Goal: Task Accomplishment & Management: Use online tool/utility

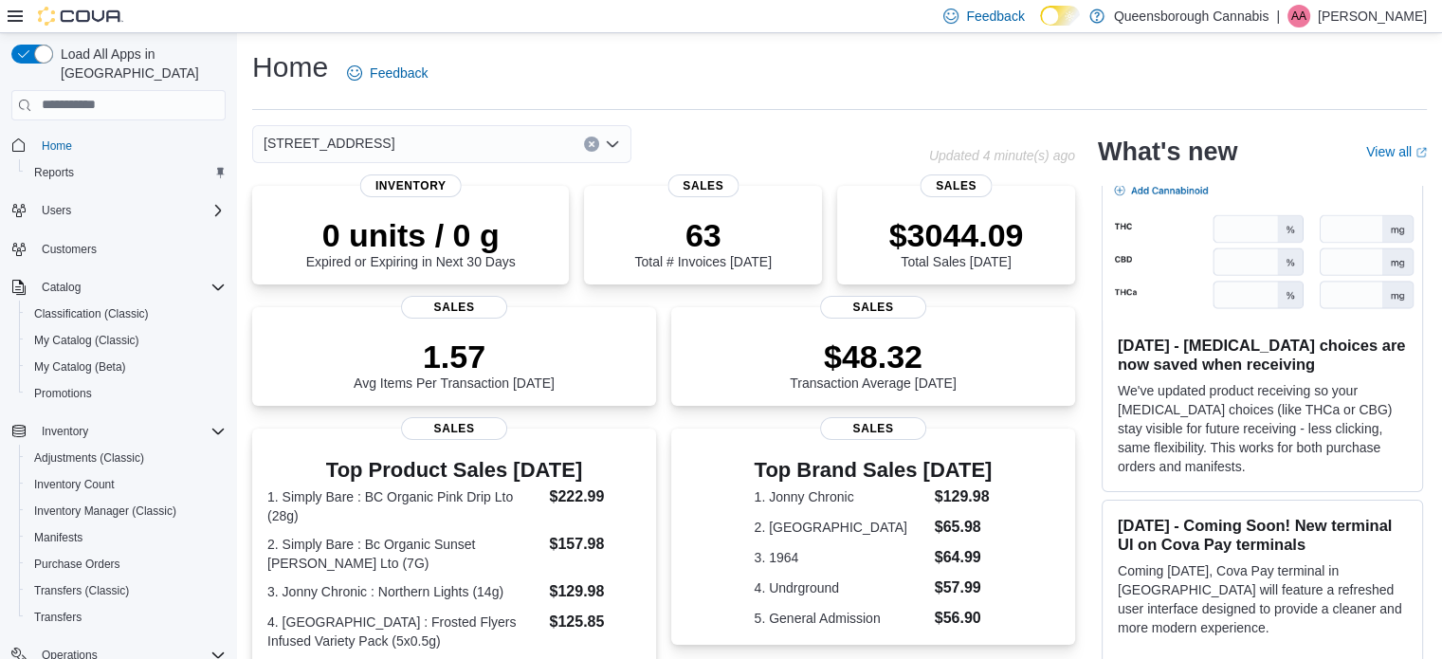
scroll to position [61, 0]
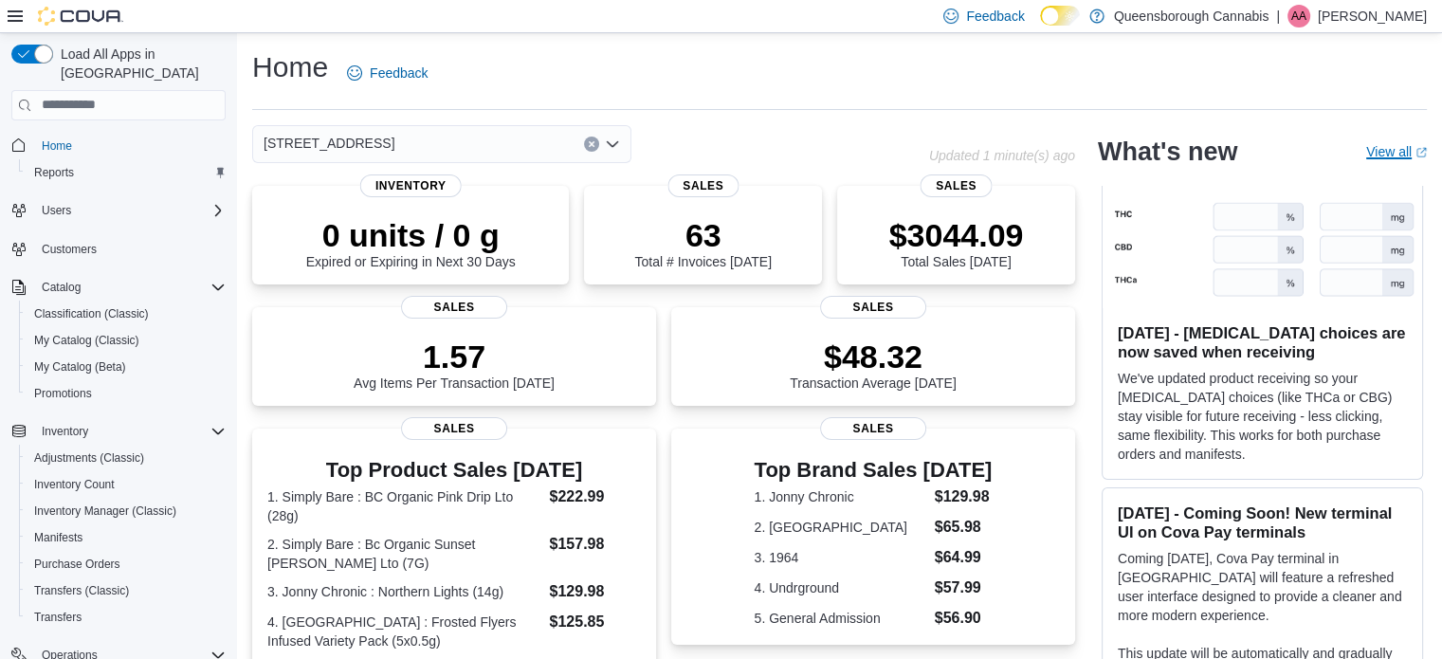
click at [1408, 156] on link "View all (opens in a new tab or window)" at bounding box center [1396, 151] width 61 height 15
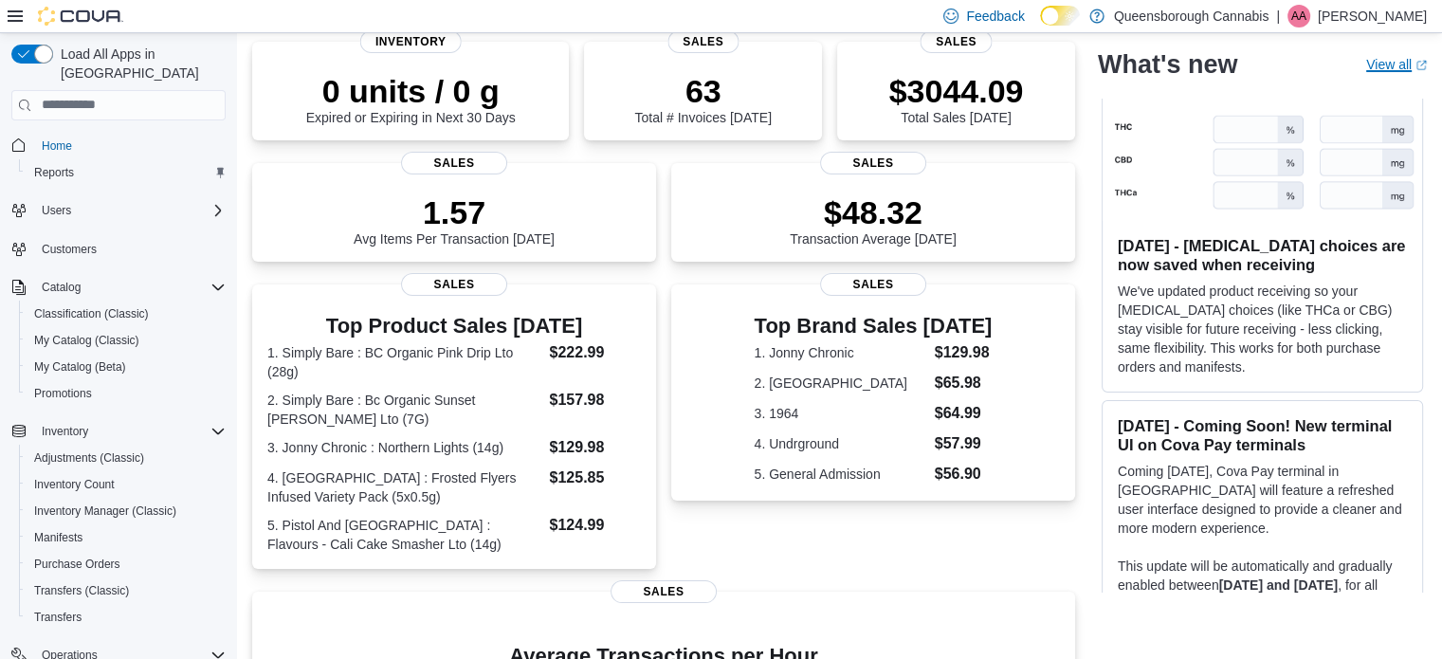
scroll to position [147, 0]
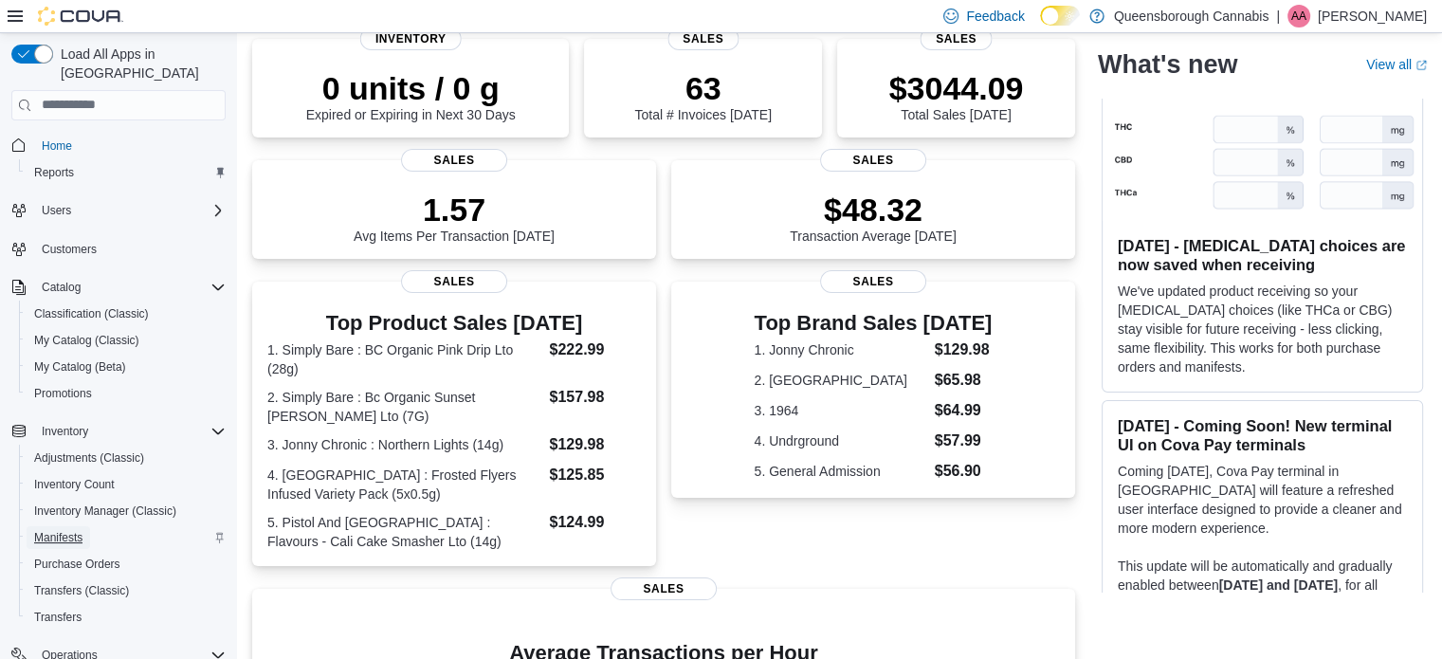
click at [54, 530] on span "Manifests" at bounding box center [58, 537] width 48 height 15
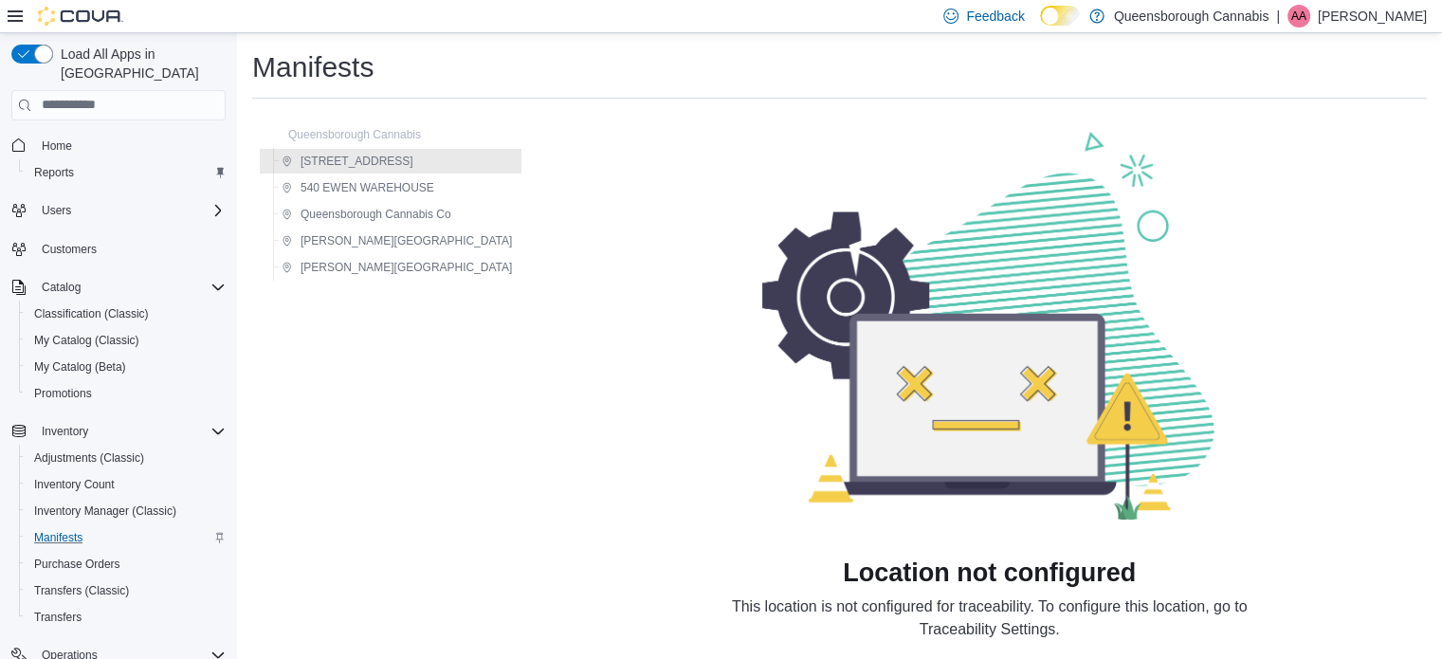
scroll to position [42, 0]
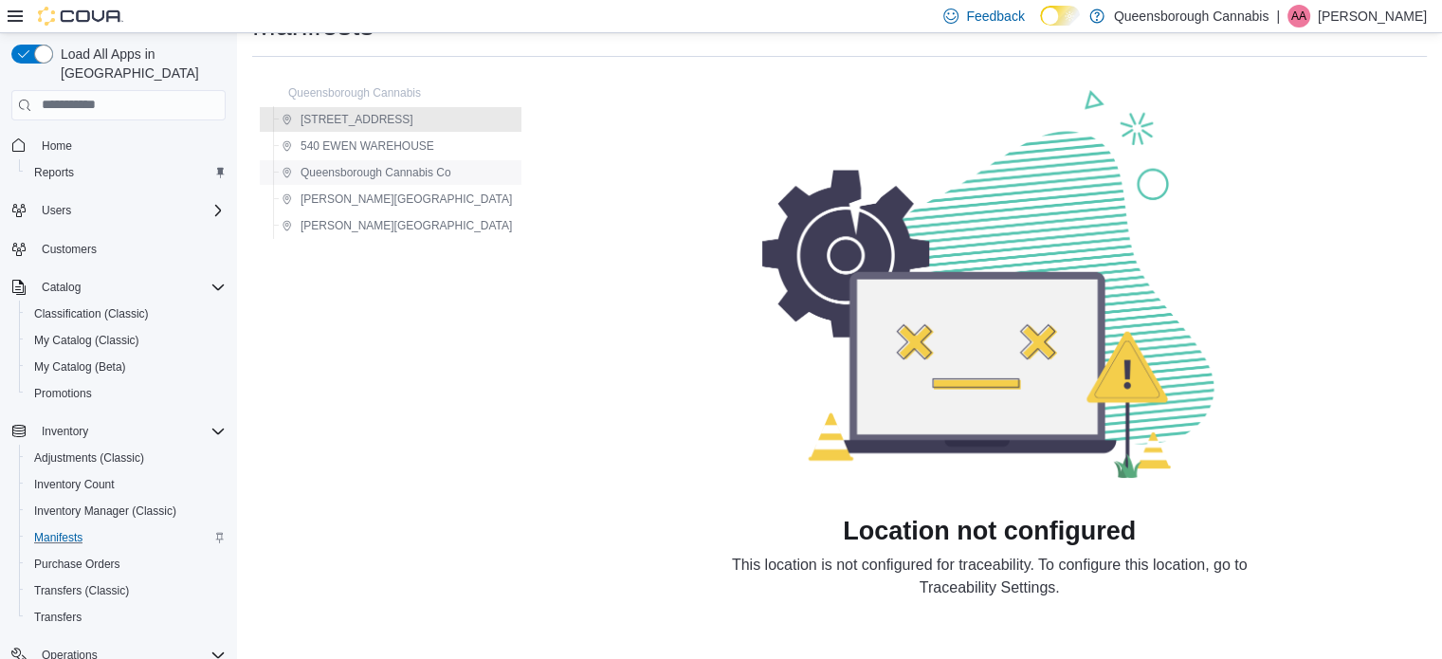
click at [326, 165] on span "Queensborough Cannabis Co" at bounding box center [375, 172] width 151 height 15
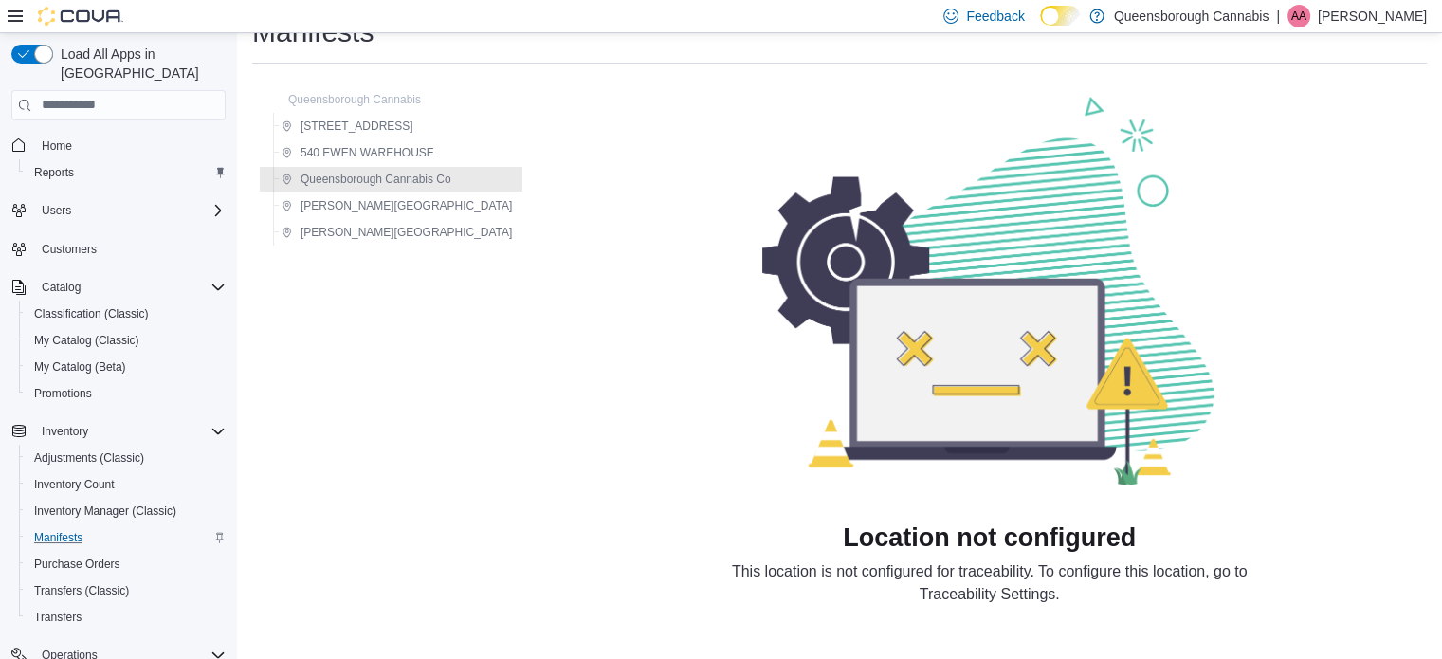
scroll to position [42, 0]
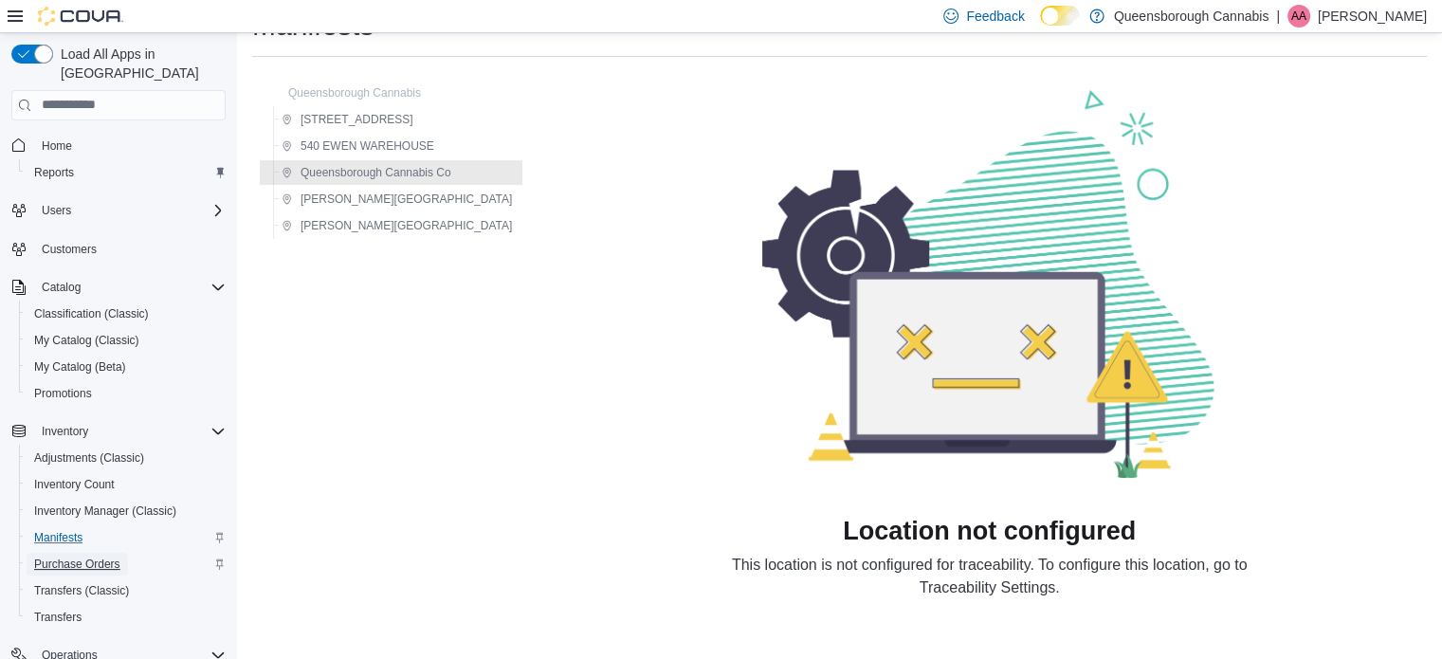
click at [85, 556] on span "Purchase Orders" at bounding box center [77, 563] width 86 height 15
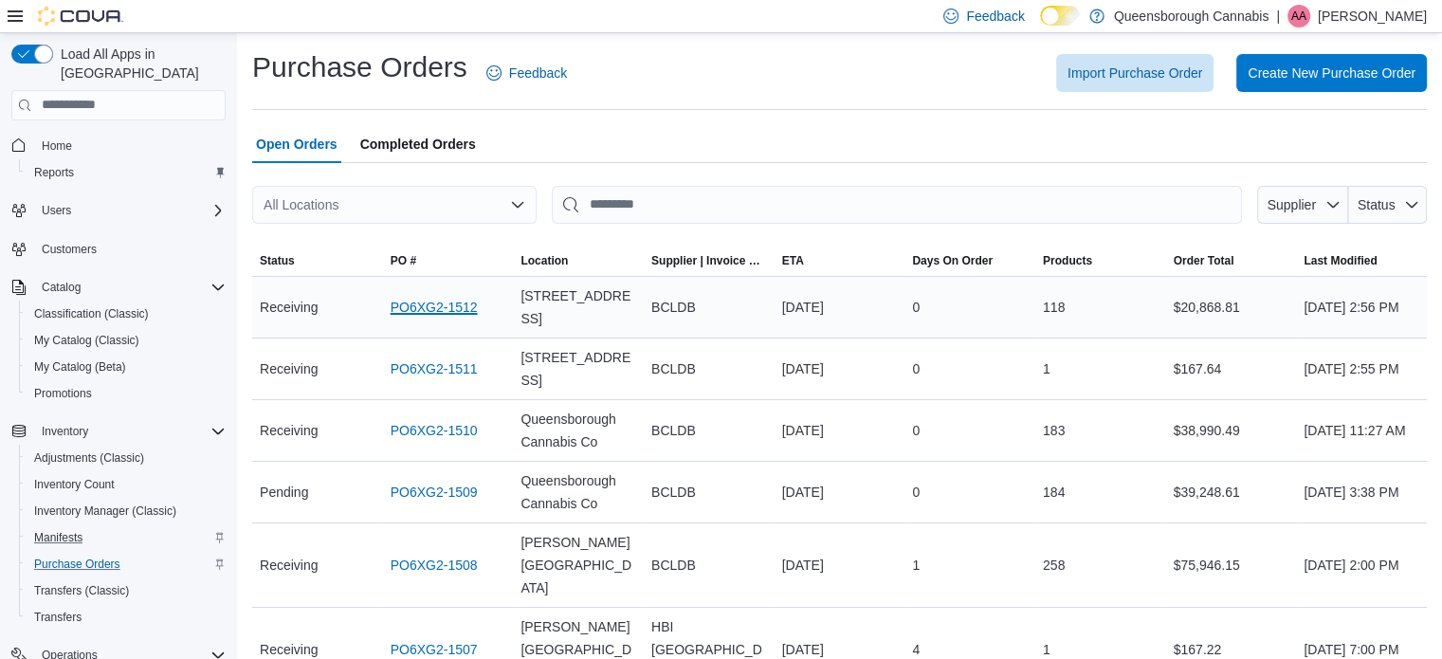
click at [445, 307] on link "PO6XG2-1512" at bounding box center [434, 307] width 87 height 23
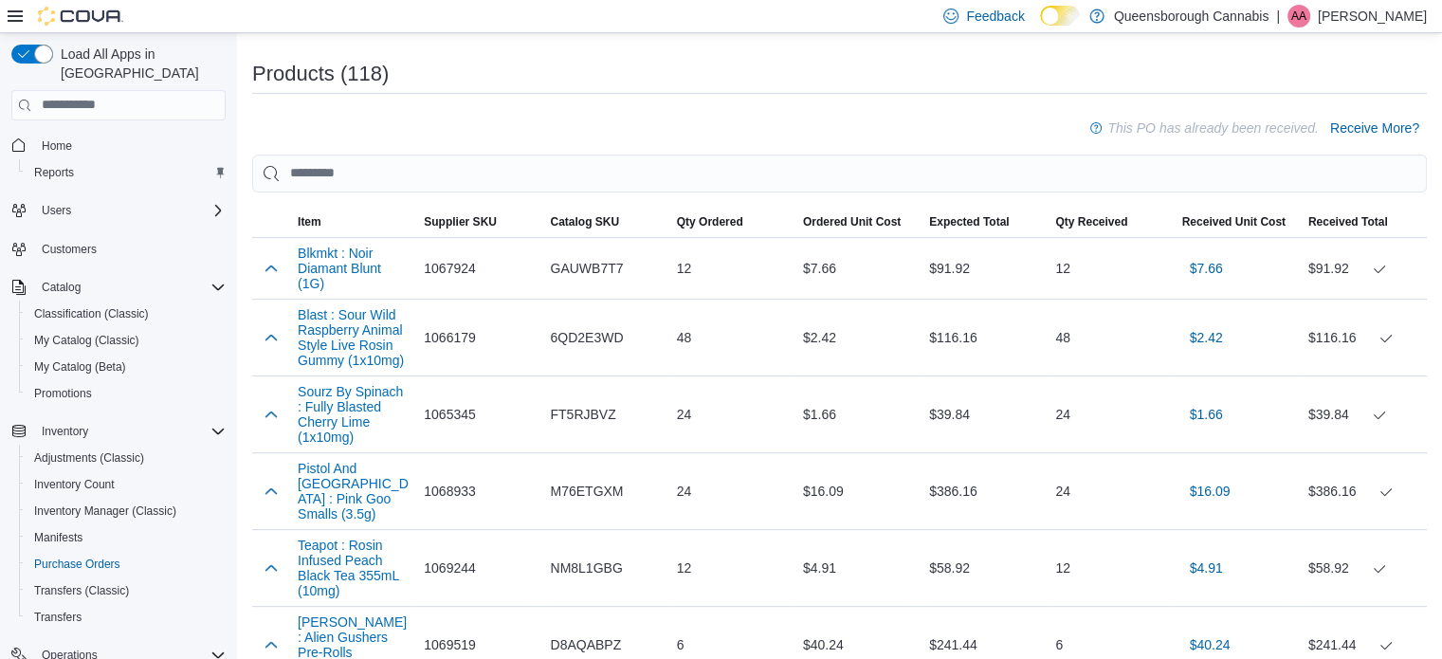
scroll to position [564, 0]
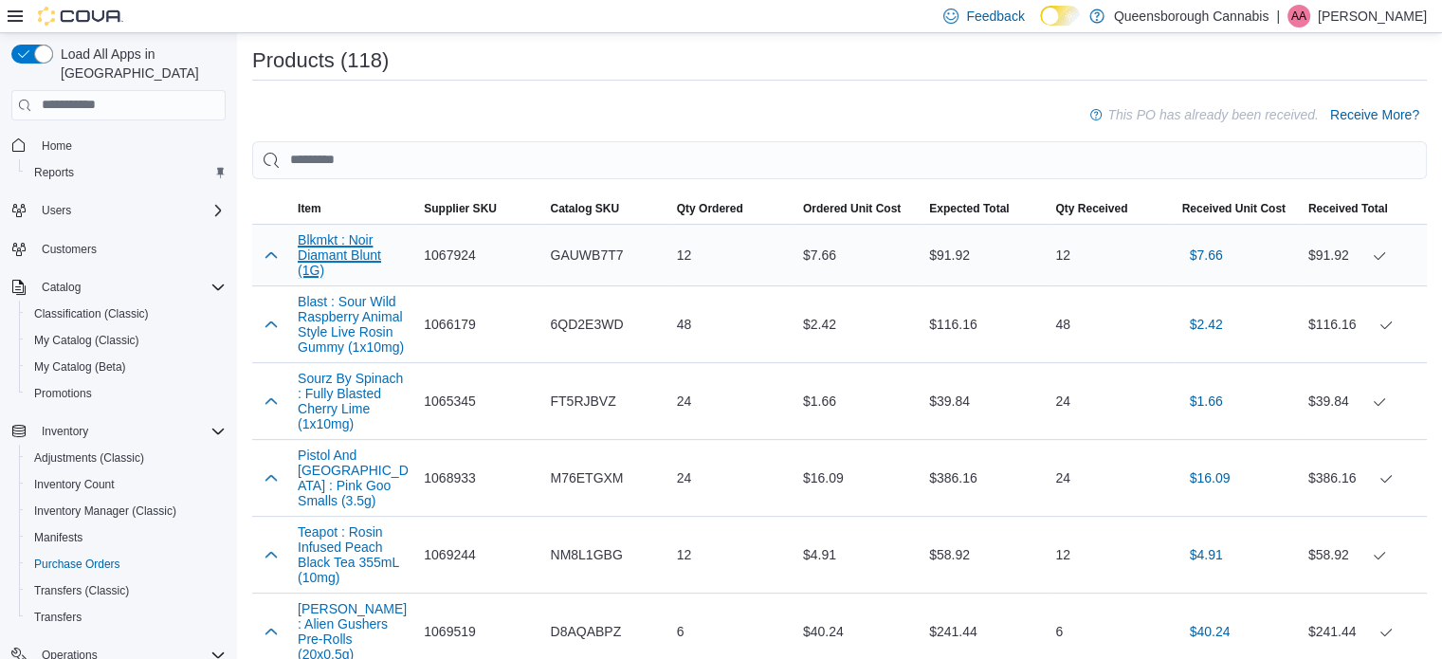
click at [347, 244] on button "Blkmkt : Noir Diamant Blunt (1G)" at bounding box center [353, 254] width 111 height 45
click at [68, 165] on span "Reports" at bounding box center [54, 172] width 40 height 15
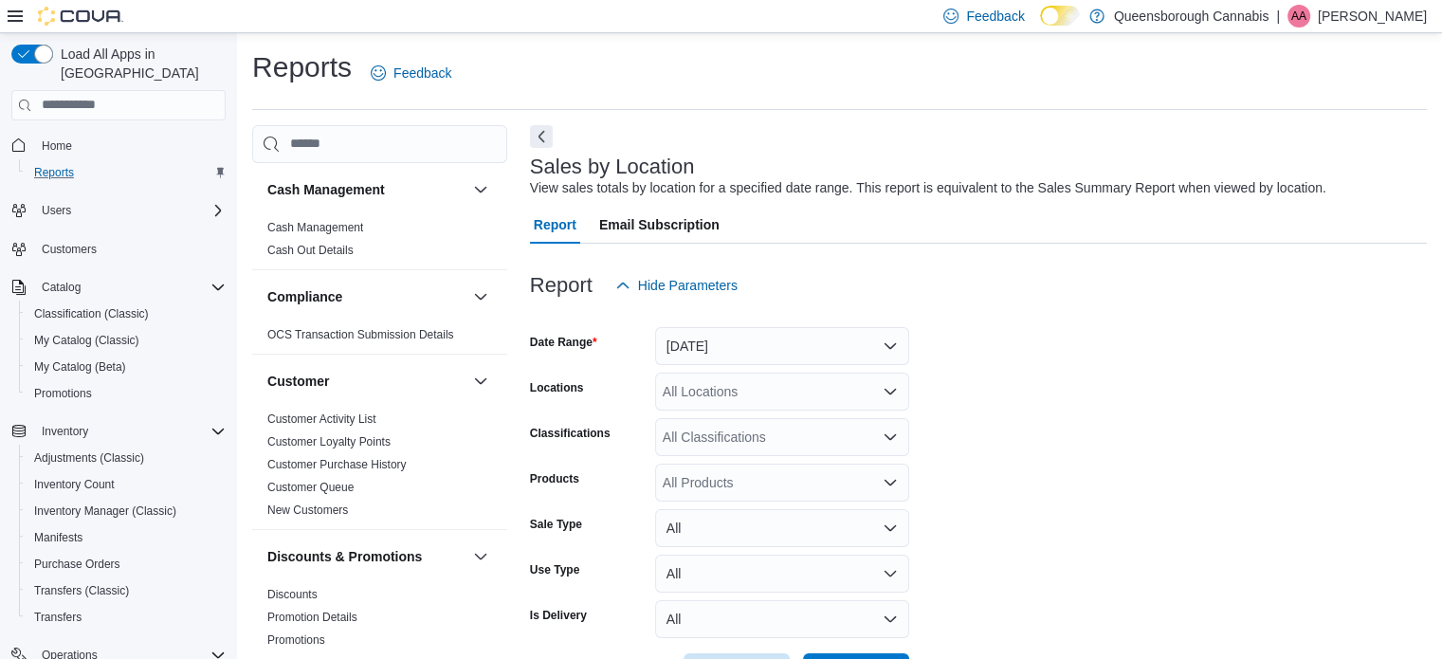
scroll to position [44, 0]
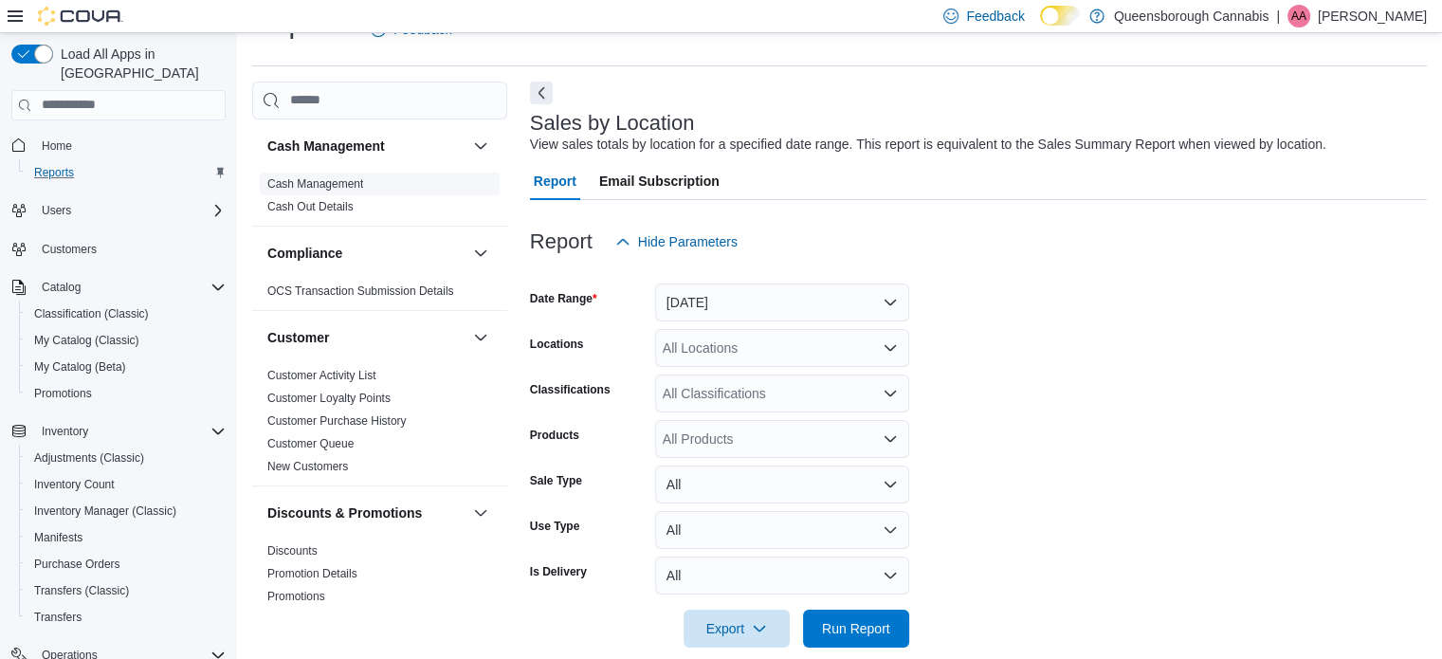
click at [334, 186] on link "Cash Management" at bounding box center [315, 183] width 96 height 13
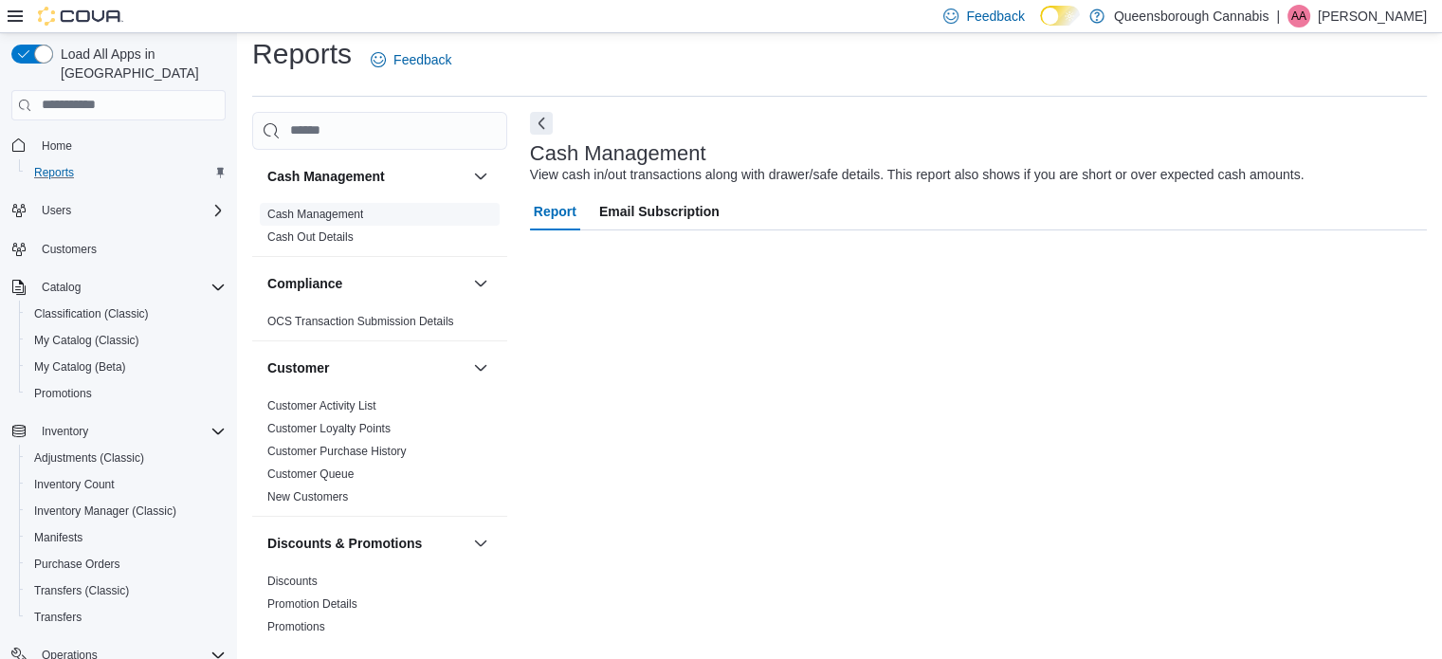
scroll to position [12, 0]
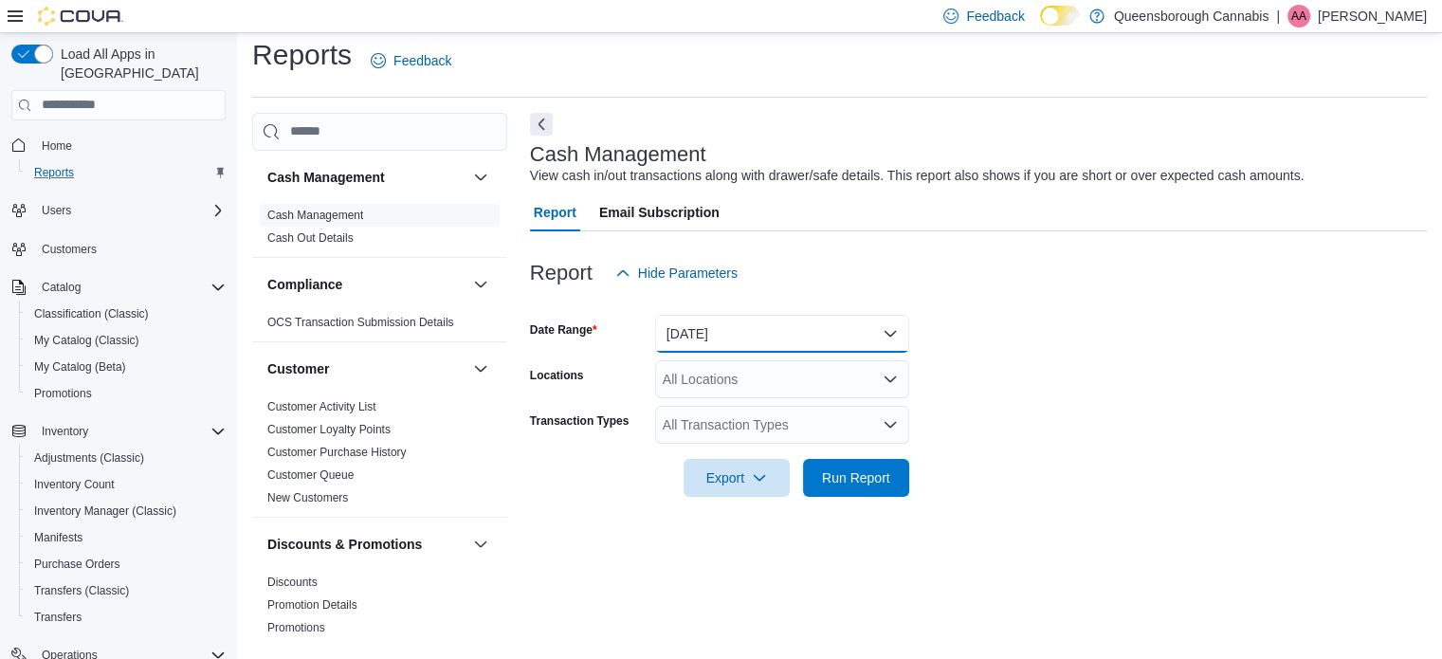
click at [888, 325] on button "[DATE]" at bounding box center [782, 334] width 254 height 38
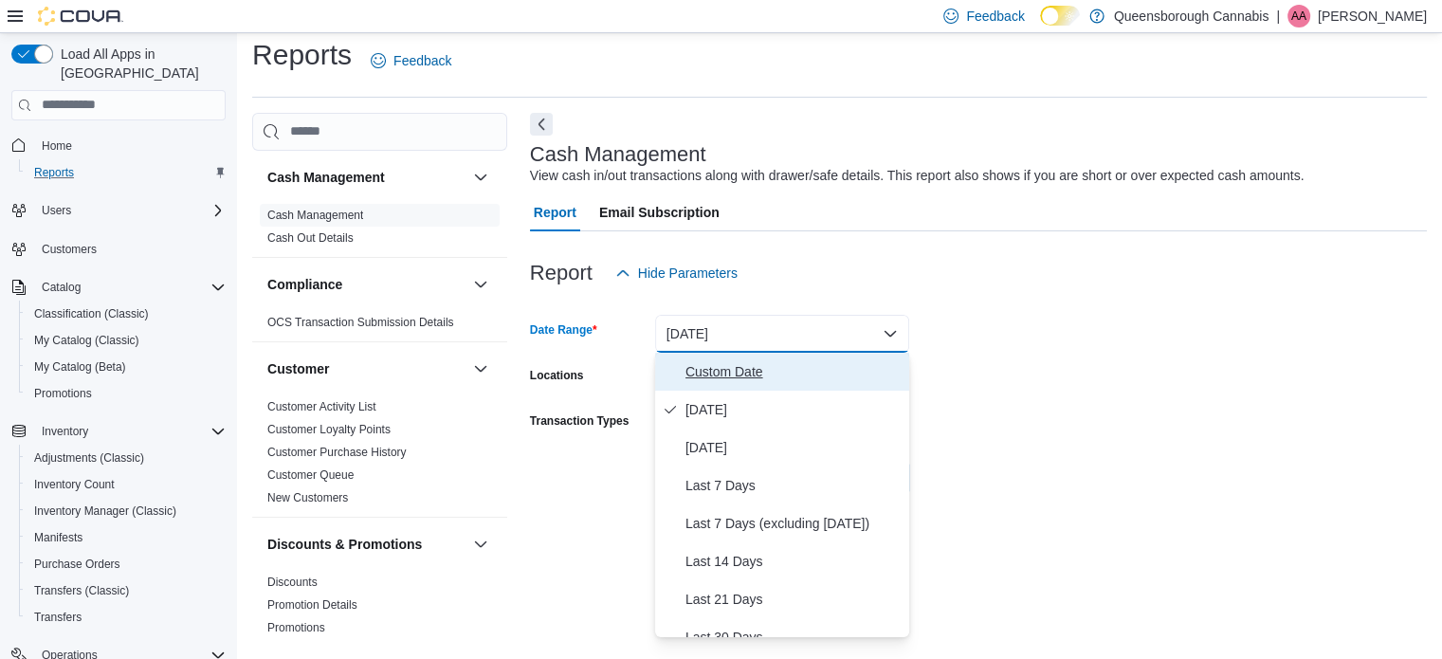
click at [744, 373] on span "Custom Date" at bounding box center [793, 371] width 216 height 23
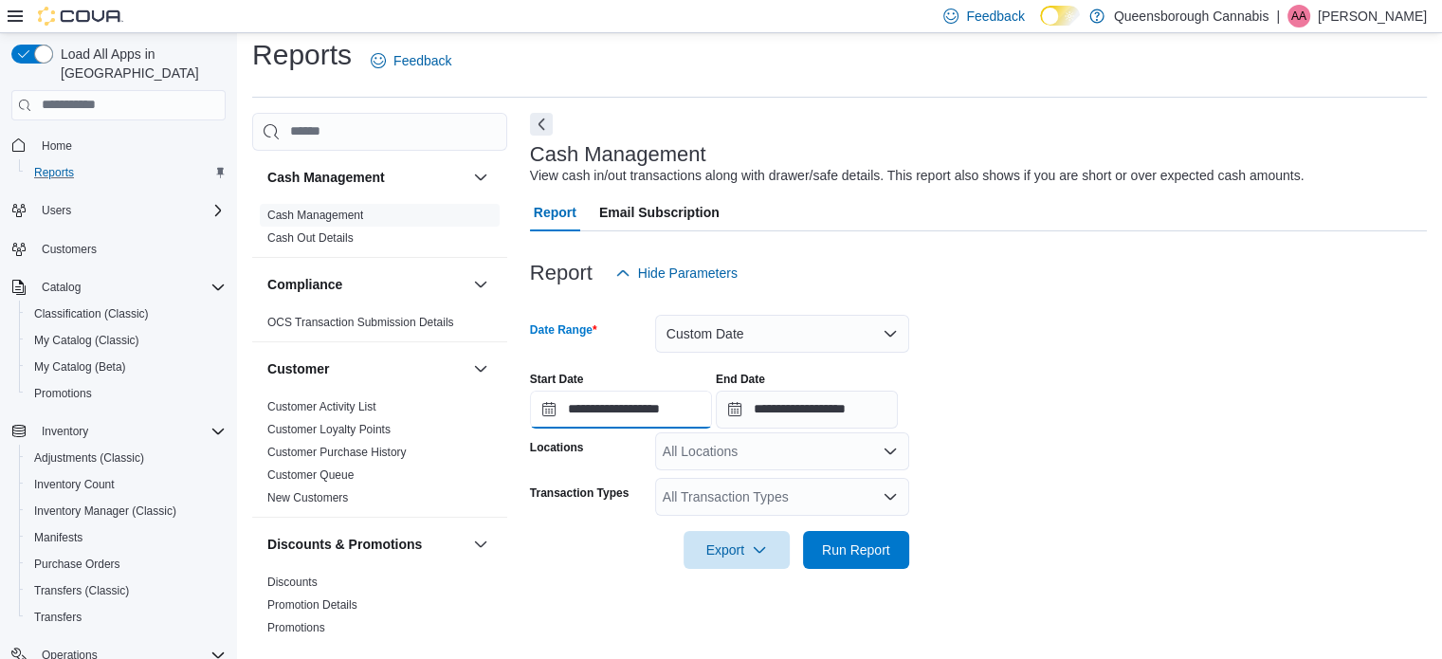
click at [645, 409] on input "**********" at bounding box center [621, 410] width 182 height 38
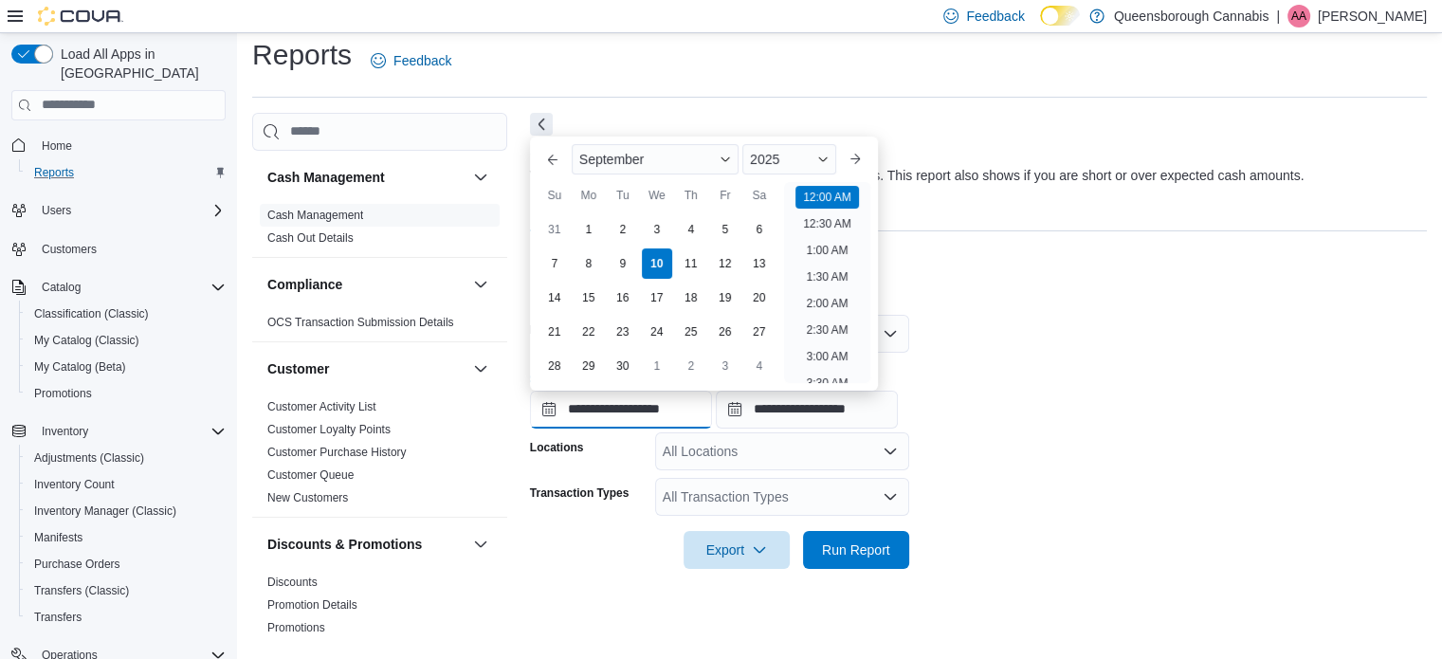
scroll to position [59, 0]
click at [581, 264] on div "8" at bounding box center [588, 262] width 33 height 33
type input "**********"
click at [1021, 345] on form "**********" at bounding box center [978, 430] width 897 height 277
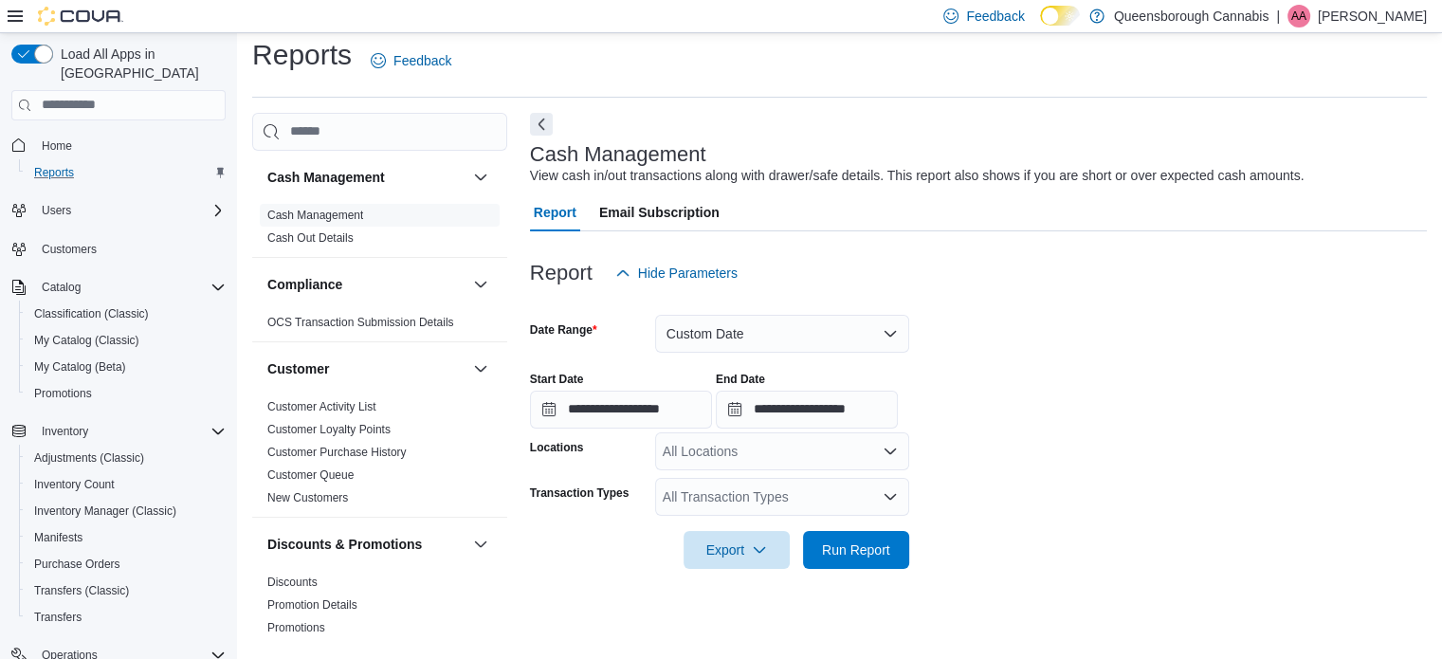
click at [888, 450] on icon "Open list of options" at bounding box center [889, 450] width 11 height 6
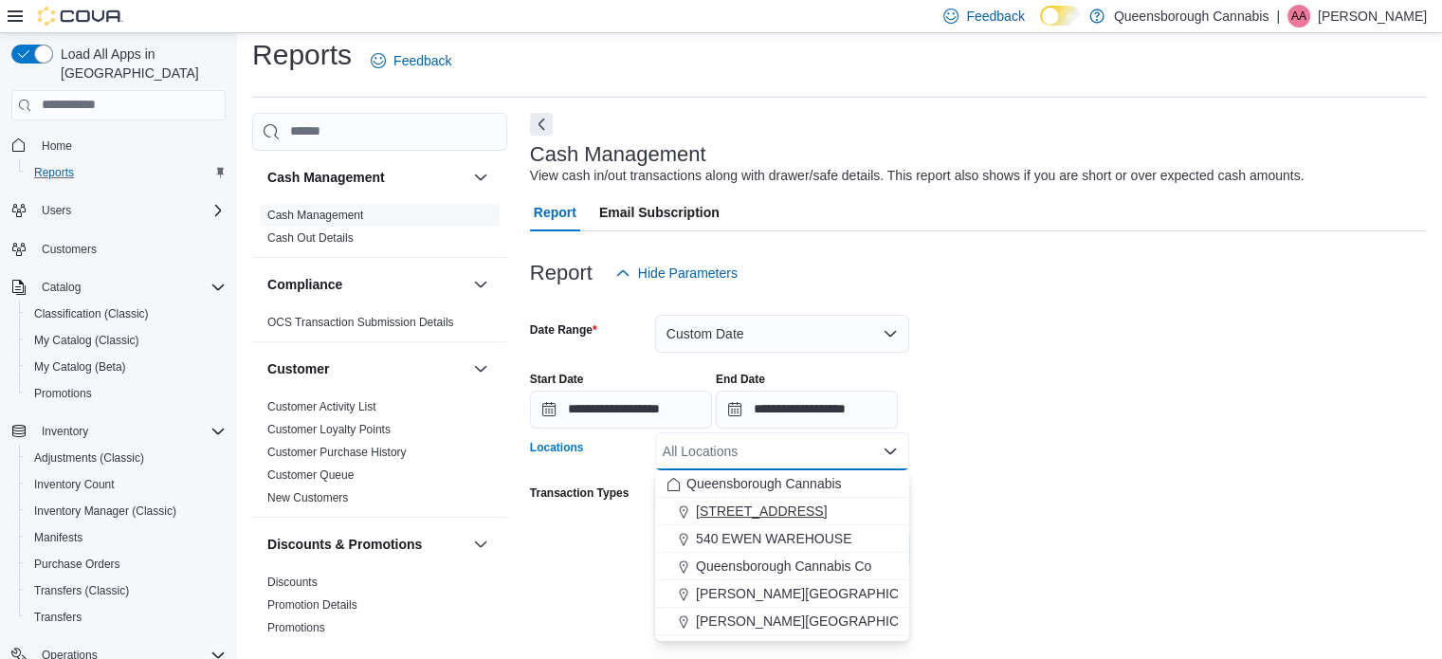
click at [769, 511] on span "1274 56th St" at bounding box center [761, 510] width 131 height 19
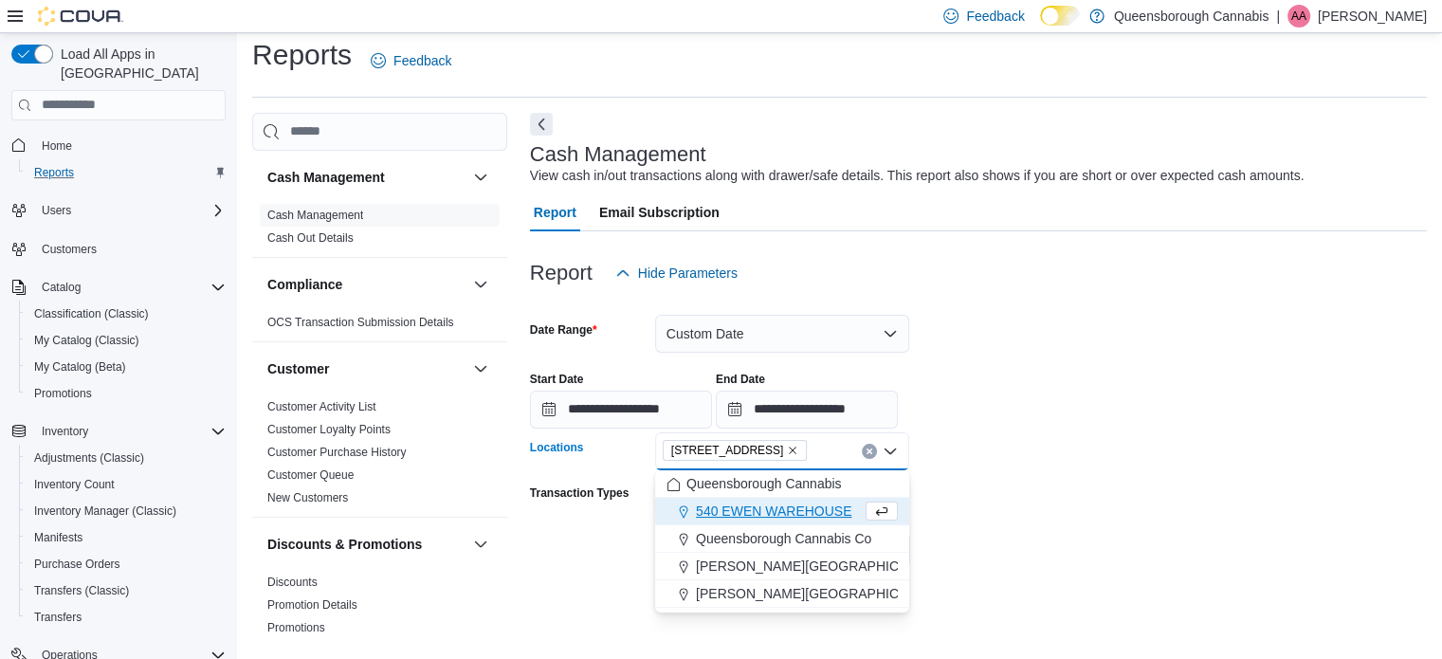
click at [1062, 476] on form "**********" at bounding box center [978, 430] width 897 height 277
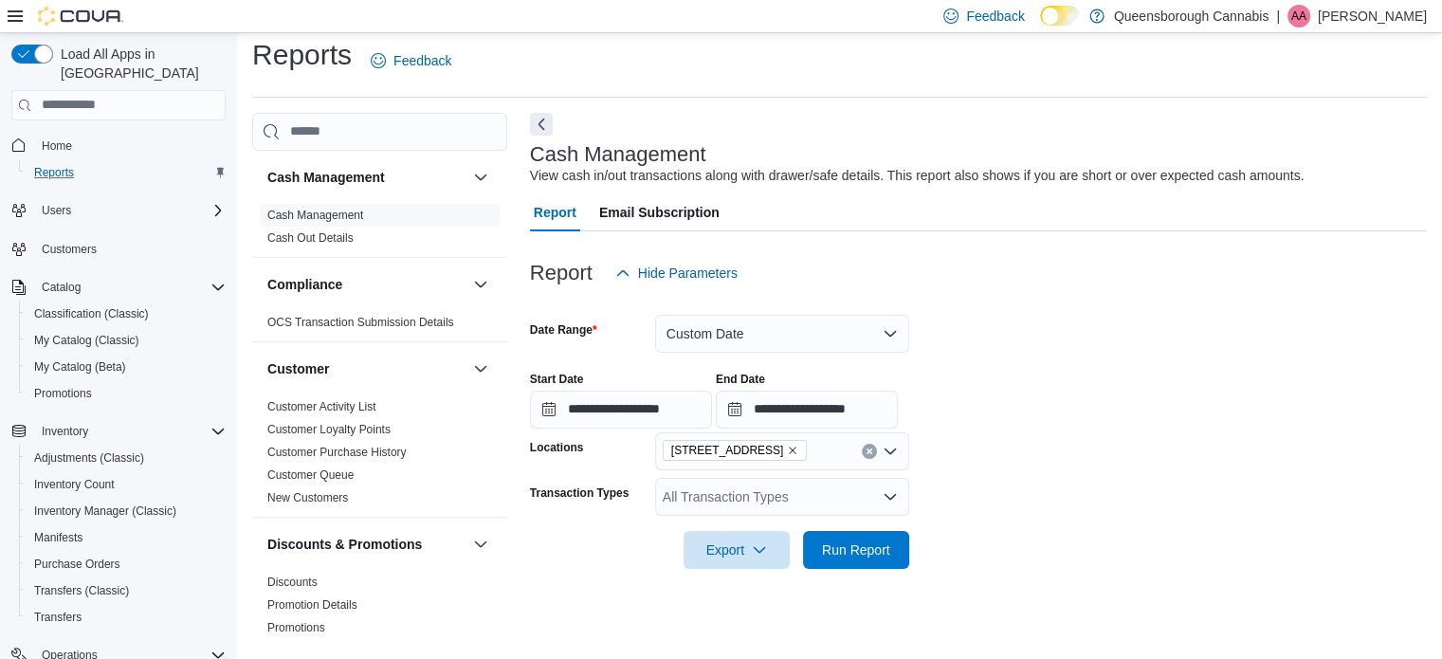
click at [892, 492] on icon "Open list of options" at bounding box center [889, 496] width 15 height 15
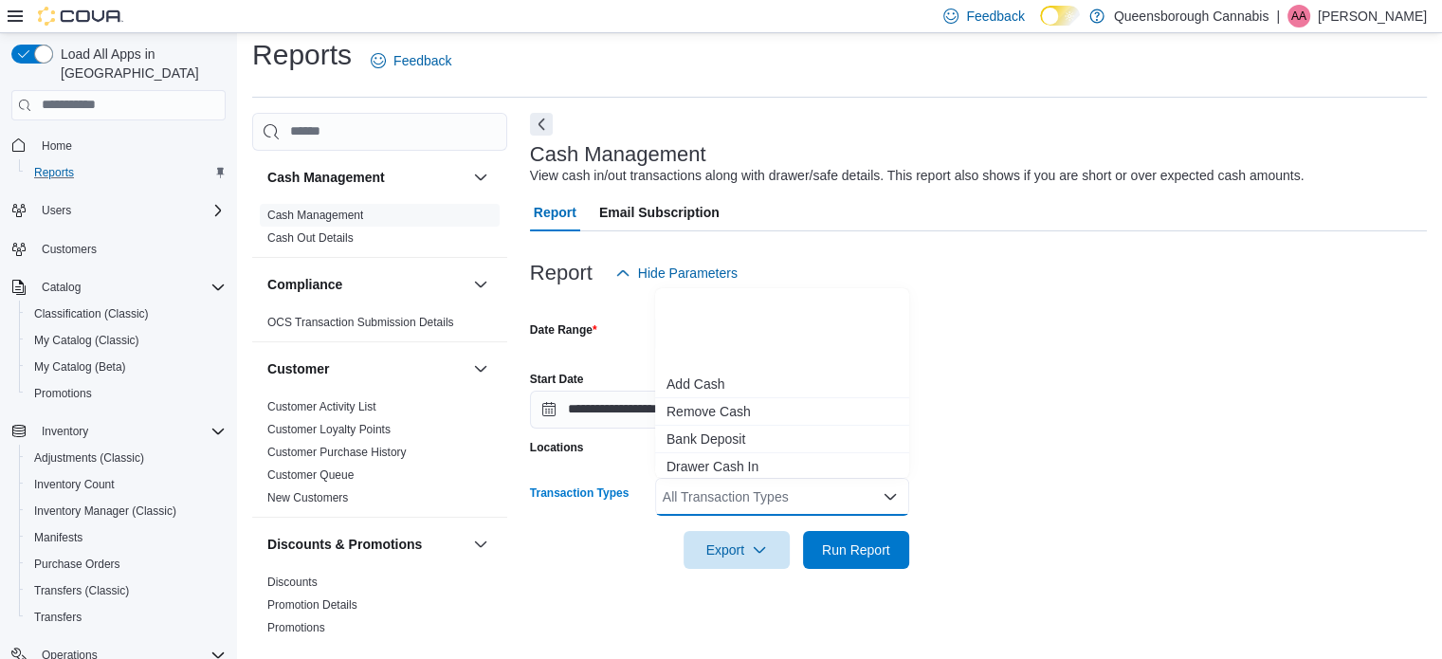
scroll to position [113, 0]
click at [711, 458] on span "Cash Skim" at bounding box center [781, 463] width 231 height 19
click at [1247, 412] on div "**********" at bounding box center [978, 392] width 897 height 72
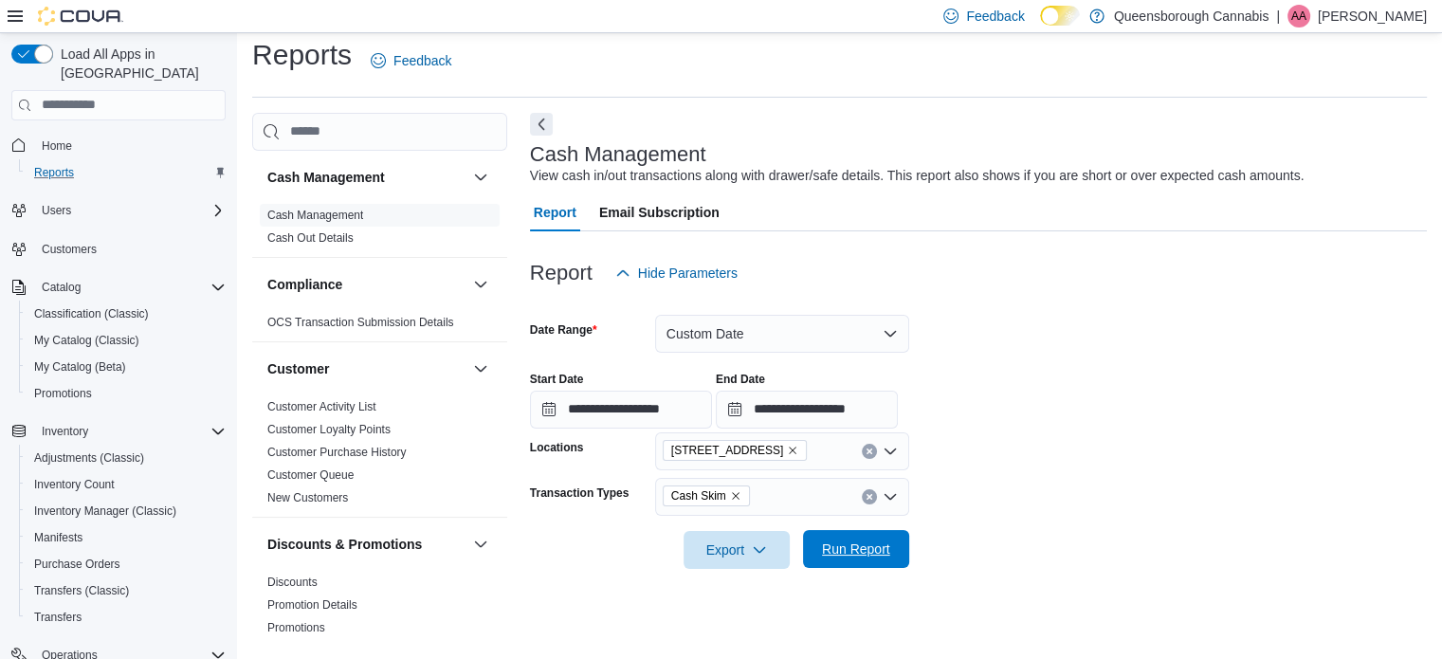
click at [868, 555] on span "Run Report" at bounding box center [856, 548] width 68 height 19
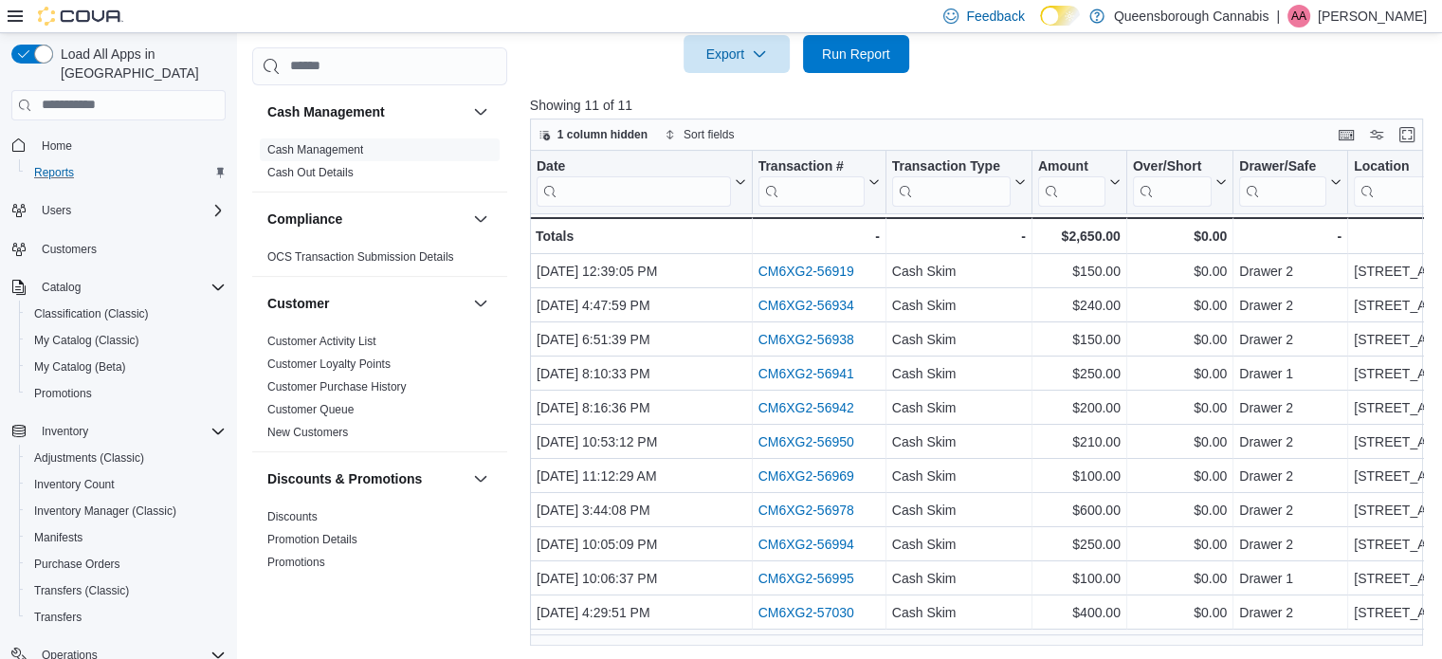
scroll to position [509, 0]
click at [1418, 132] on button "Enter fullscreen" at bounding box center [1406, 132] width 23 height 23
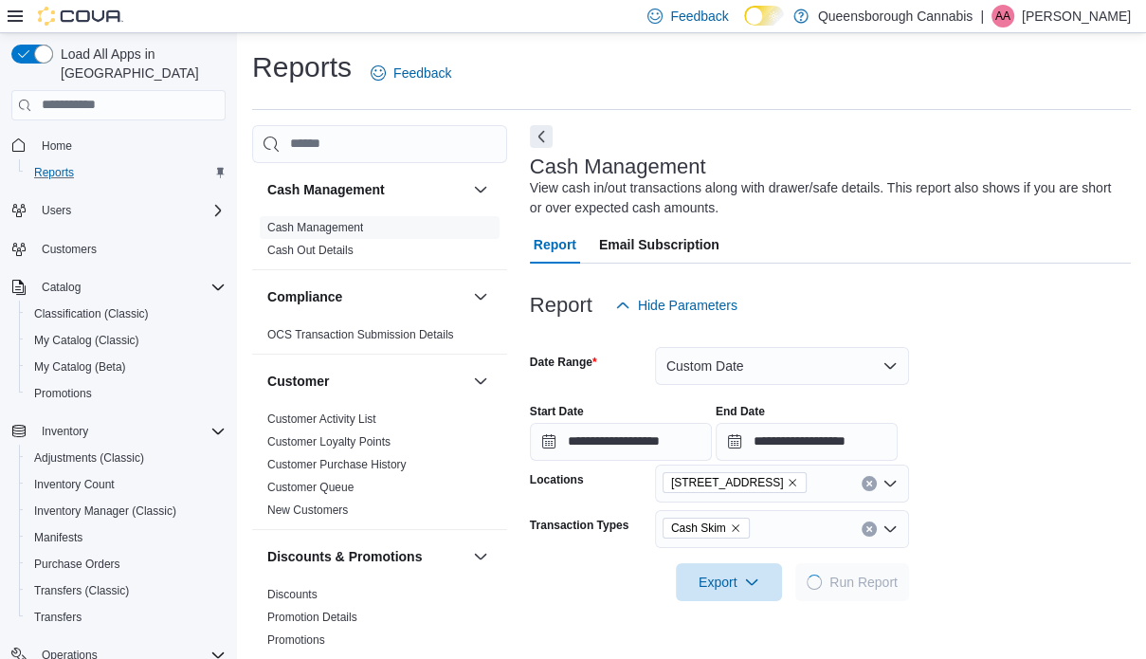
scroll to position [12, 0]
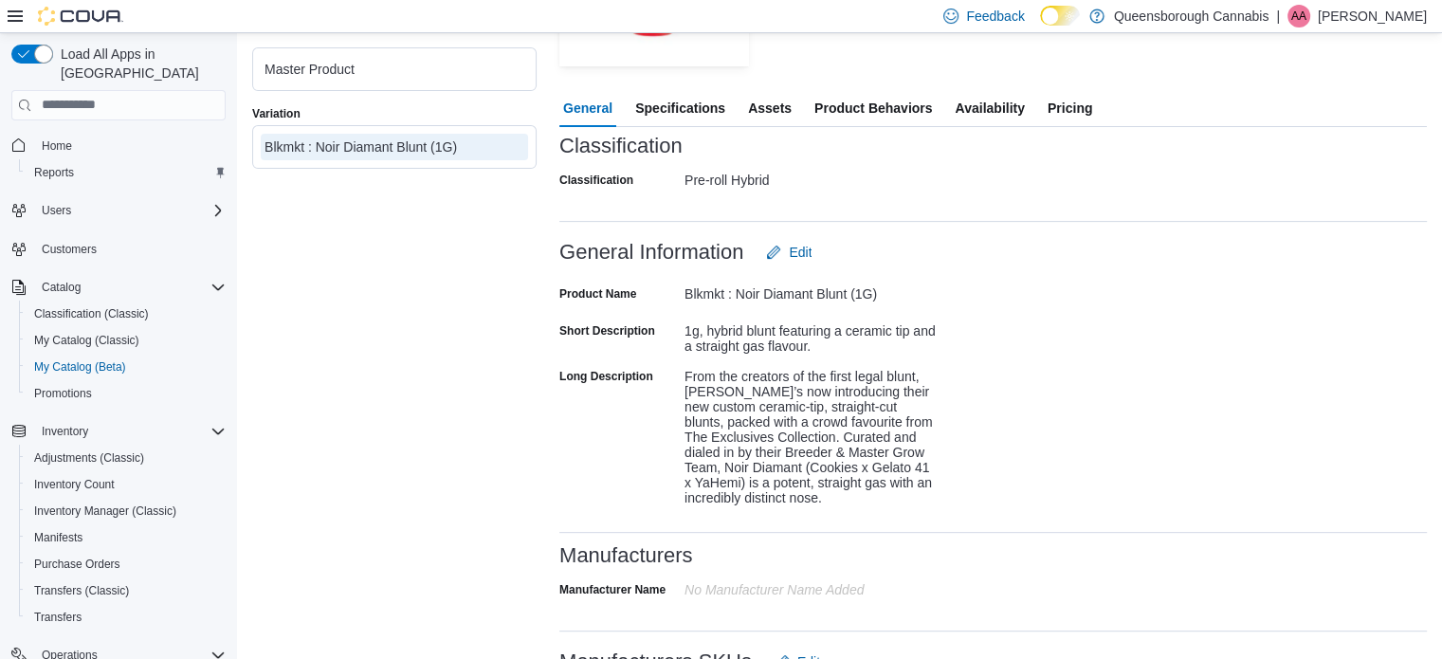
scroll to position [624, 0]
click at [679, 112] on span "Specifications" at bounding box center [680, 110] width 90 height 38
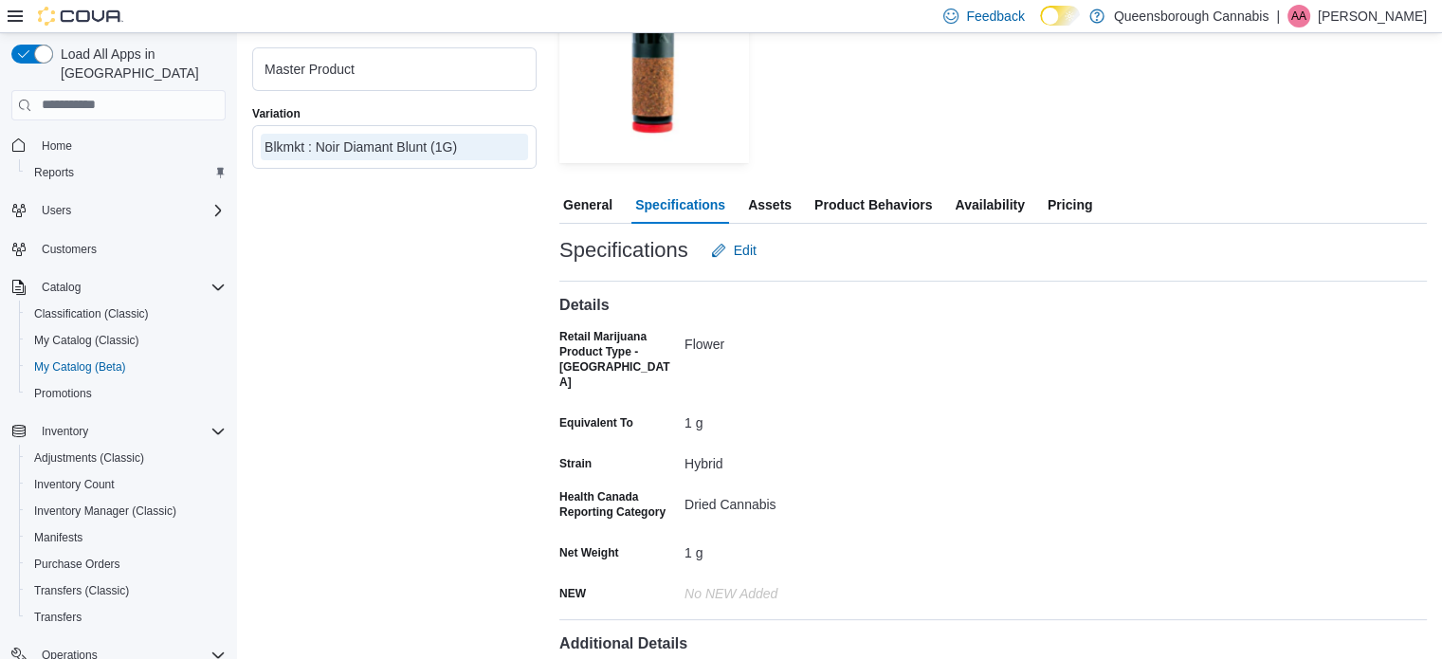
scroll to position [523, 0]
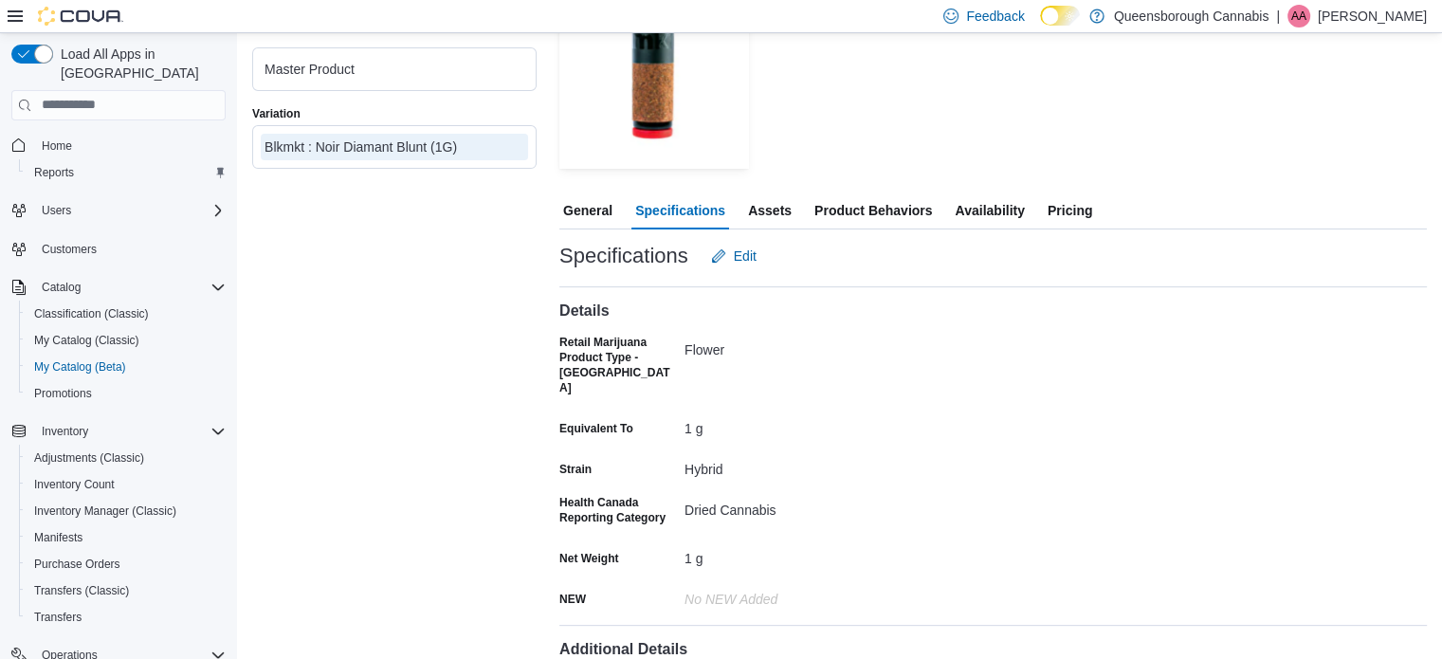
click at [778, 204] on span "Assets" at bounding box center [770, 210] width 44 height 38
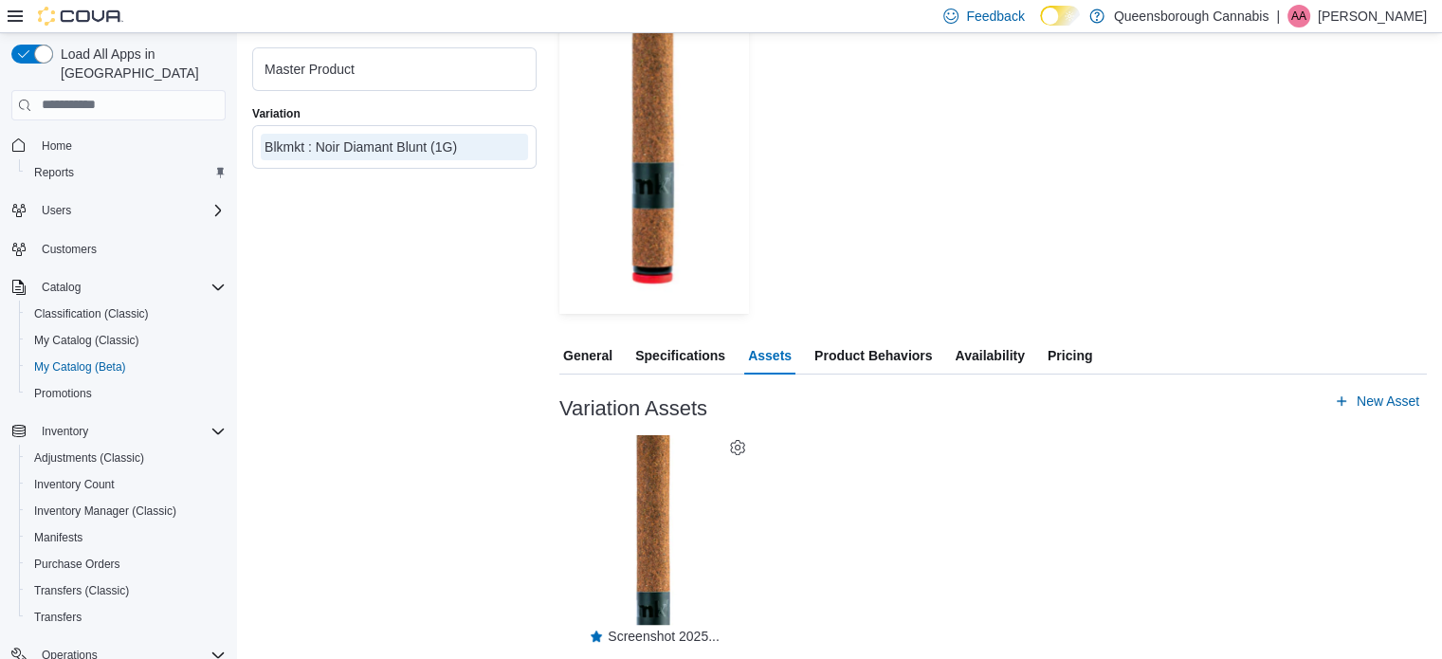
scroll to position [377, 0]
click at [879, 353] on span "Product Behaviors" at bounding box center [873, 356] width 118 height 38
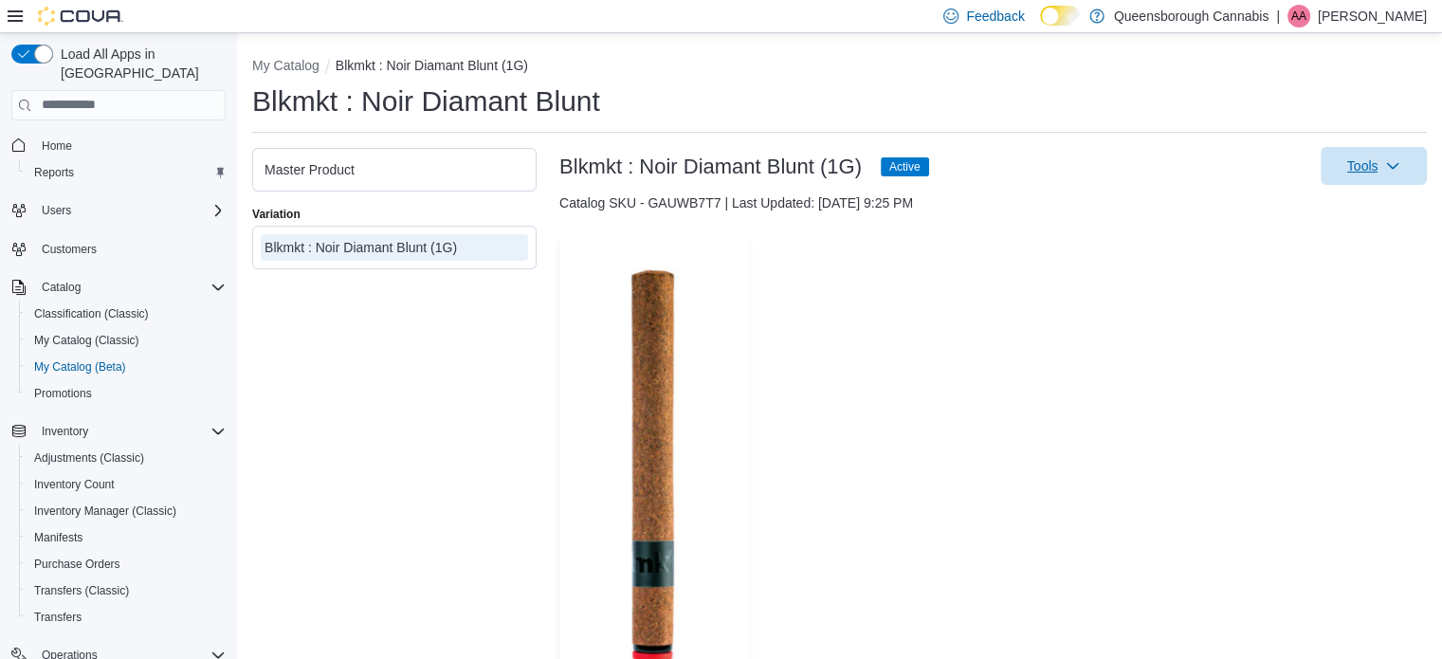
click at [1378, 164] on span "Tools" at bounding box center [1362, 165] width 31 height 19
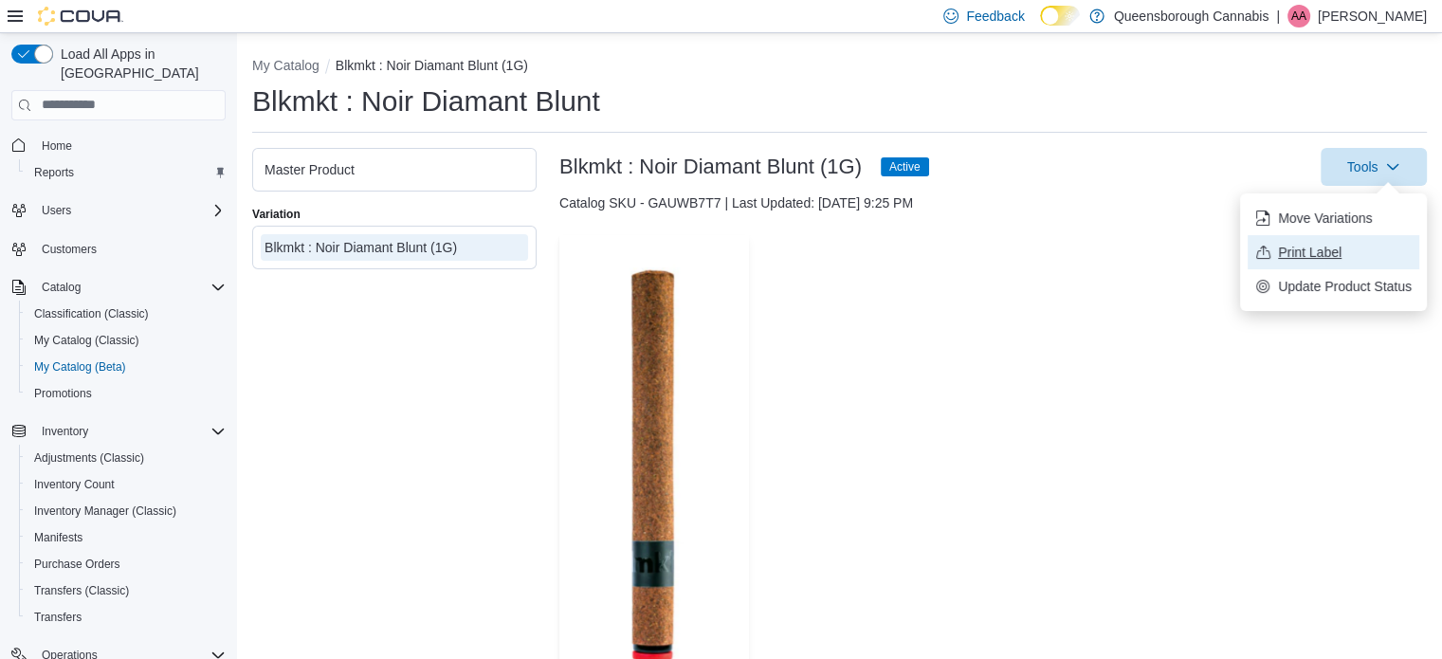
click at [1312, 251] on span "Print Label" at bounding box center [1345, 252] width 134 height 19
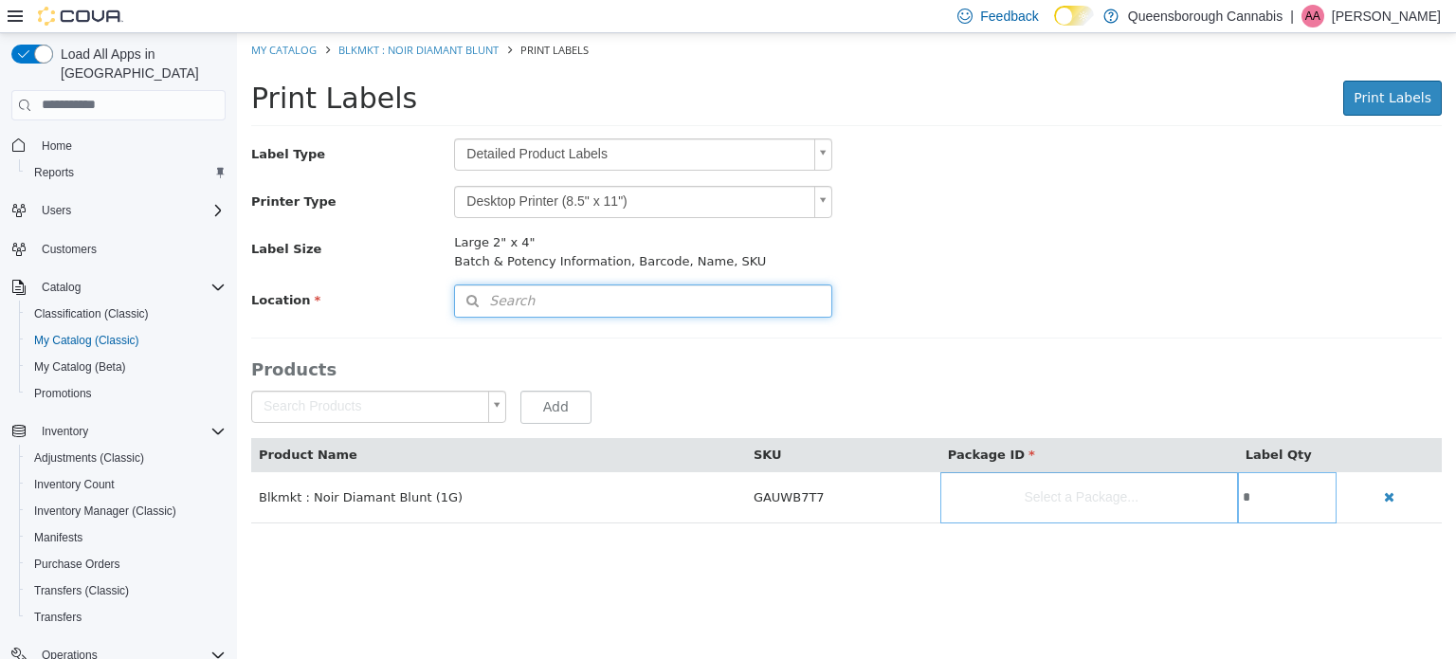
click at [699, 291] on button "Search" at bounding box center [643, 299] width 378 height 33
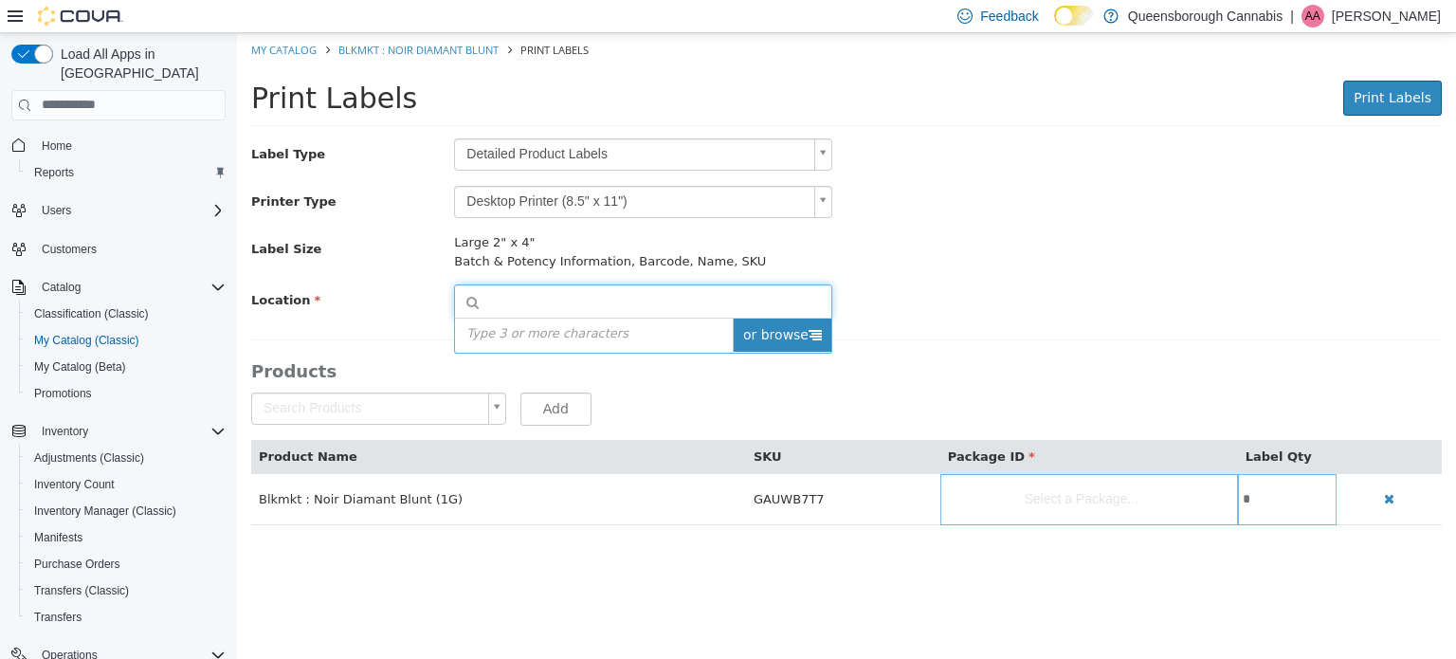
click at [795, 336] on span "or browse" at bounding box center [782, 334] width 99 height 33
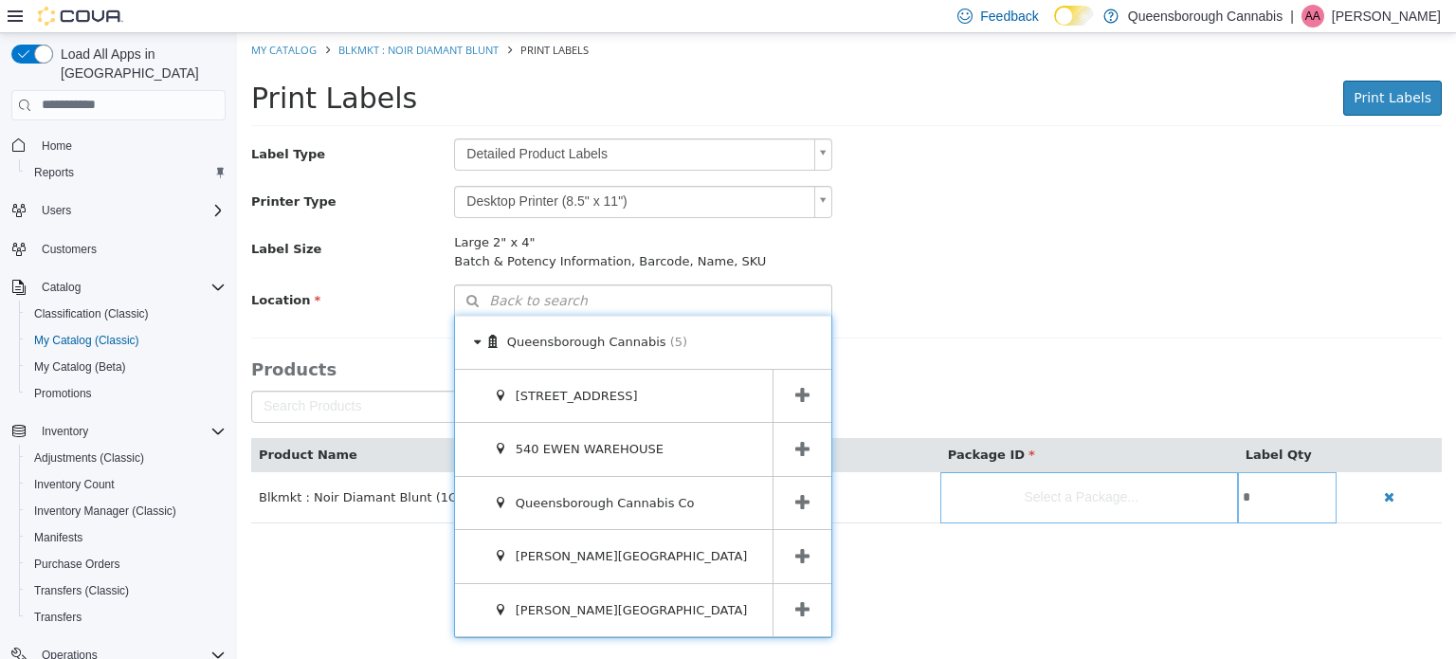
click at [785, 390] on span at bounding box center [801, 395] width 59 height 53
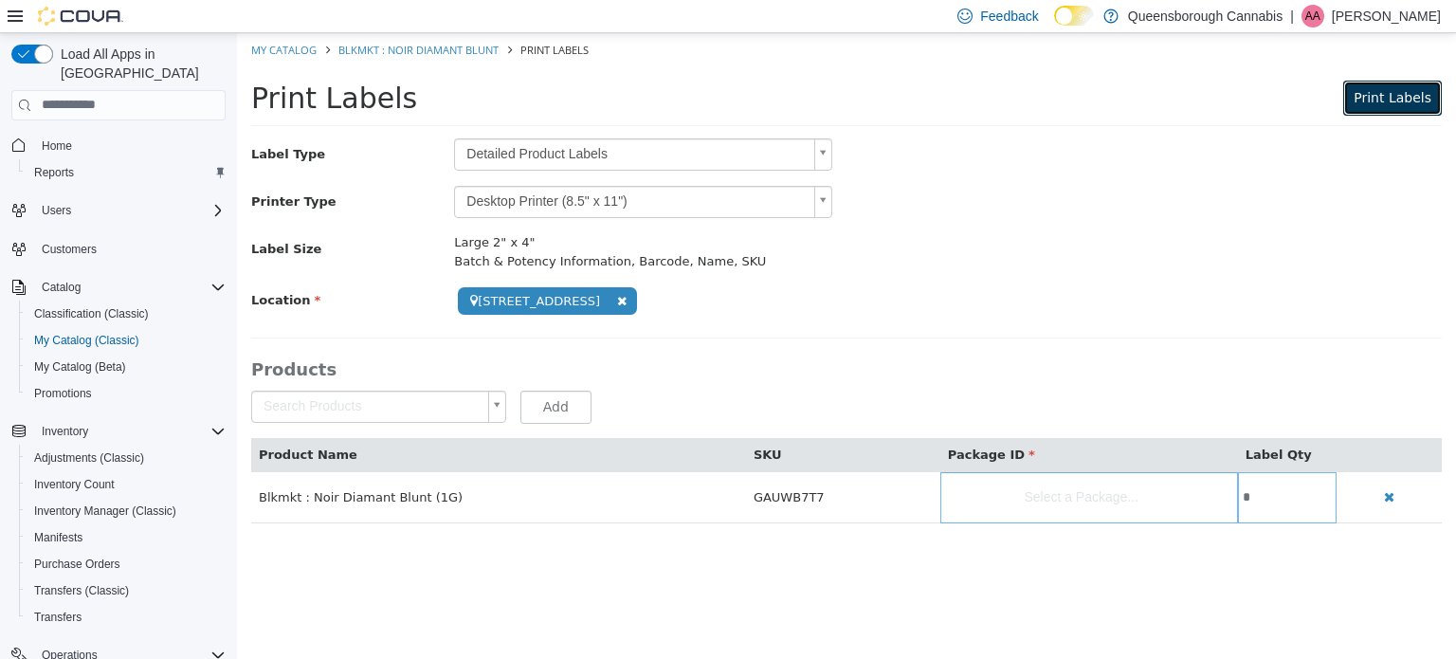
click at [1386, 97] on span "Print Labels" at bounding box center [1392, 96] width 78 height 15
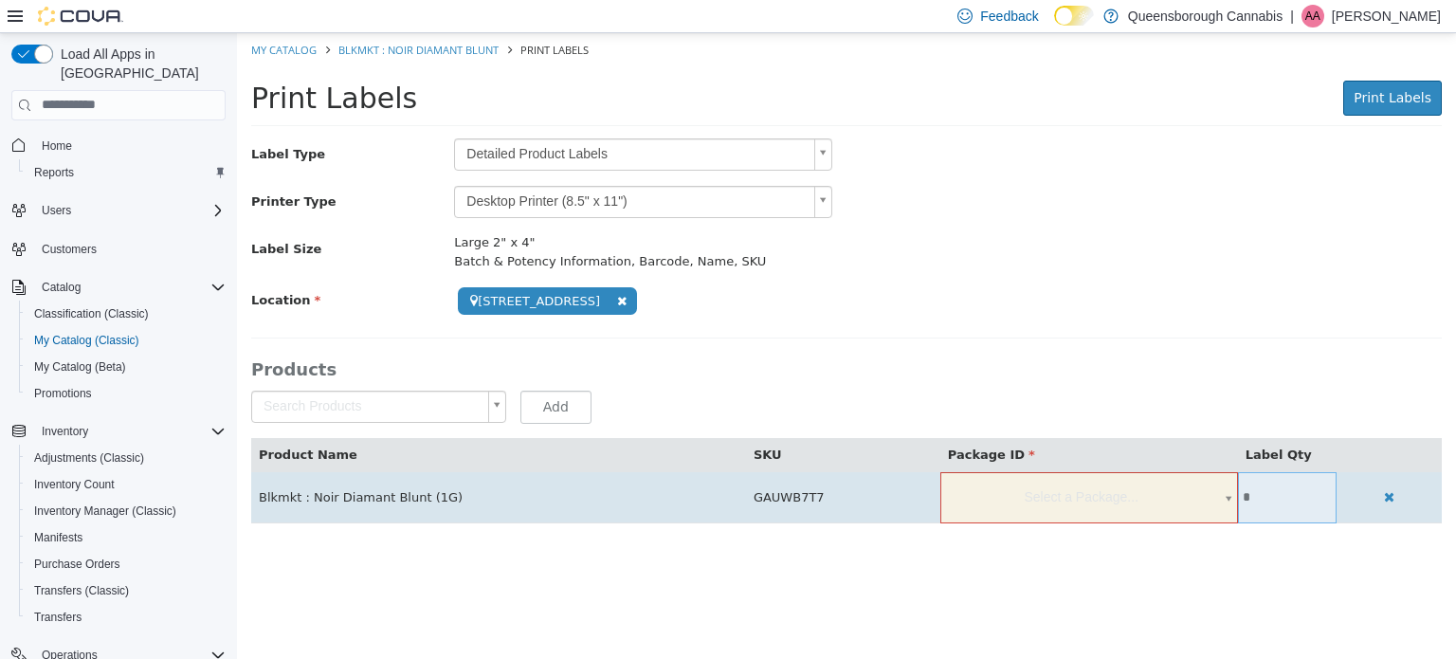
click at [1107, 510] on body "**********" at bounding box center [846, 287] width 1219 height 510
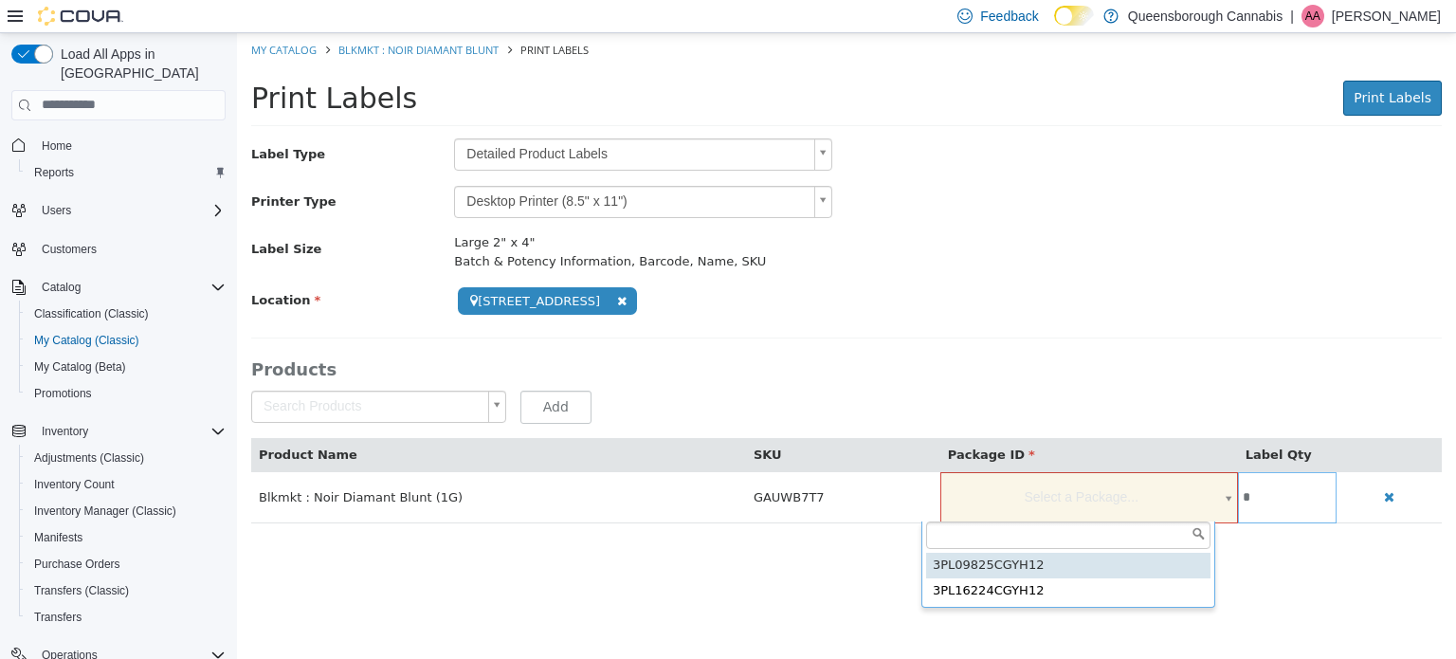
type input "**********"
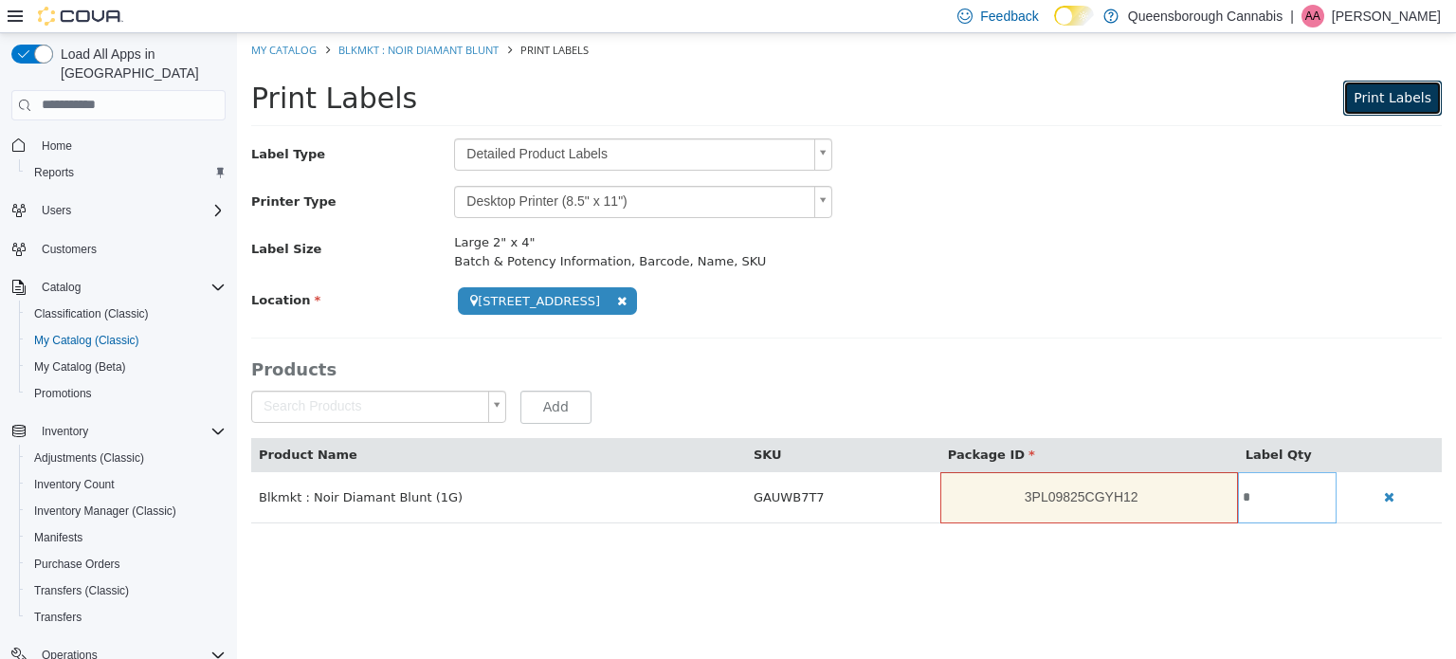
click at [1414, 99] on span "Print Labels" at bounding box center [1392, 96] width 78 height 15
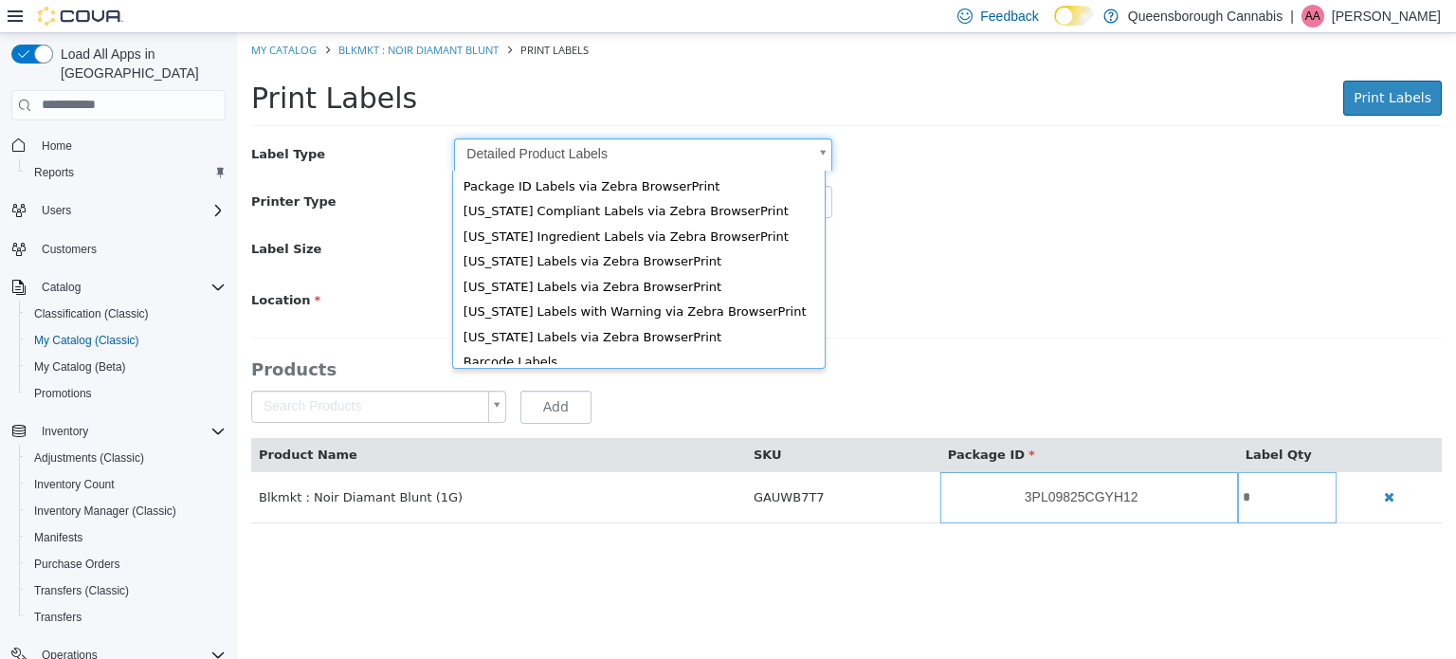
click at [553, 159] on body "**********" at bounding box center [846, 287] width 1219 height 510
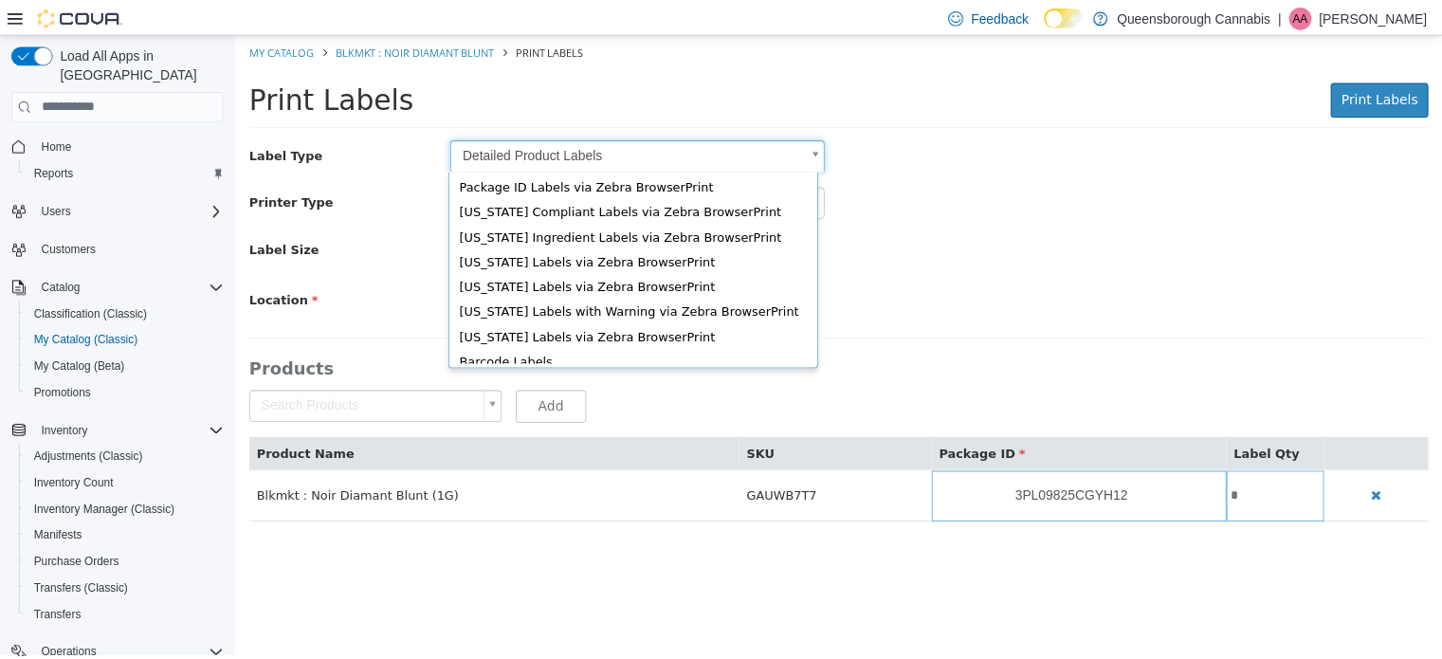
scroll to position [29, 0]
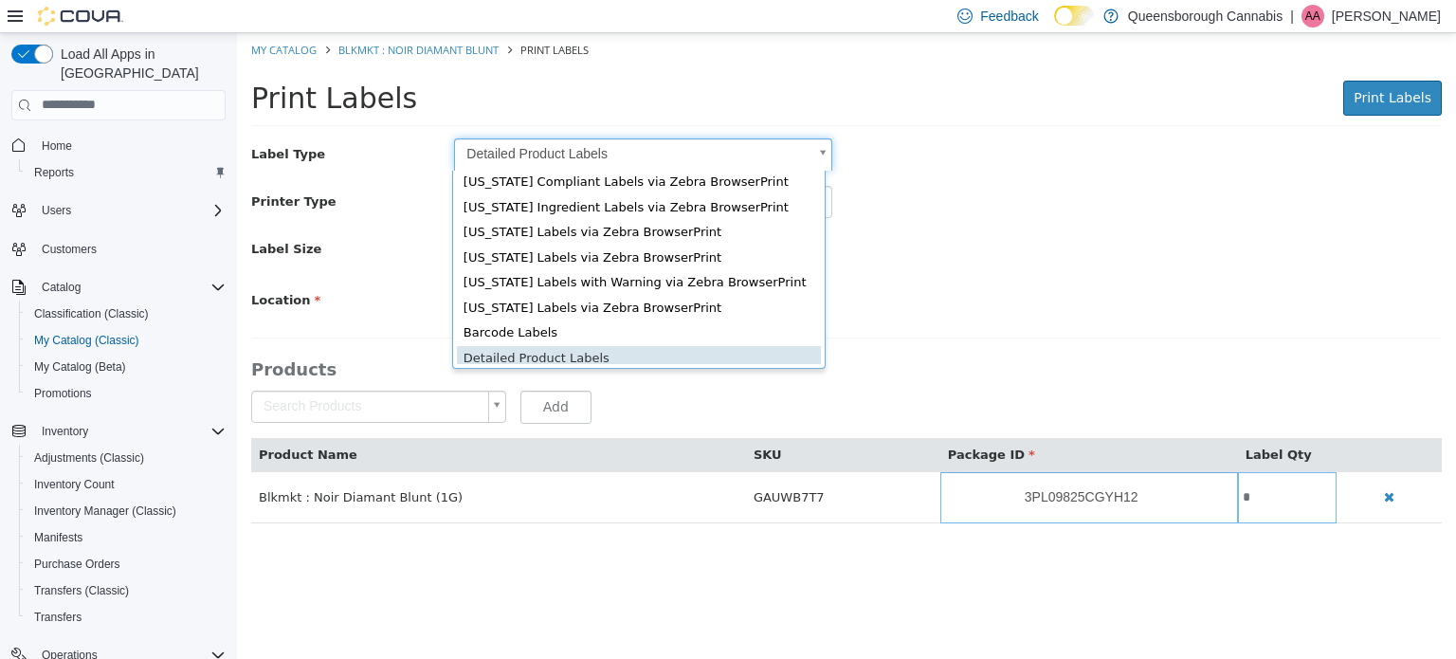
click at [926, 147] on body "**********" at bounding box center [846, 287] width 1219 height 510
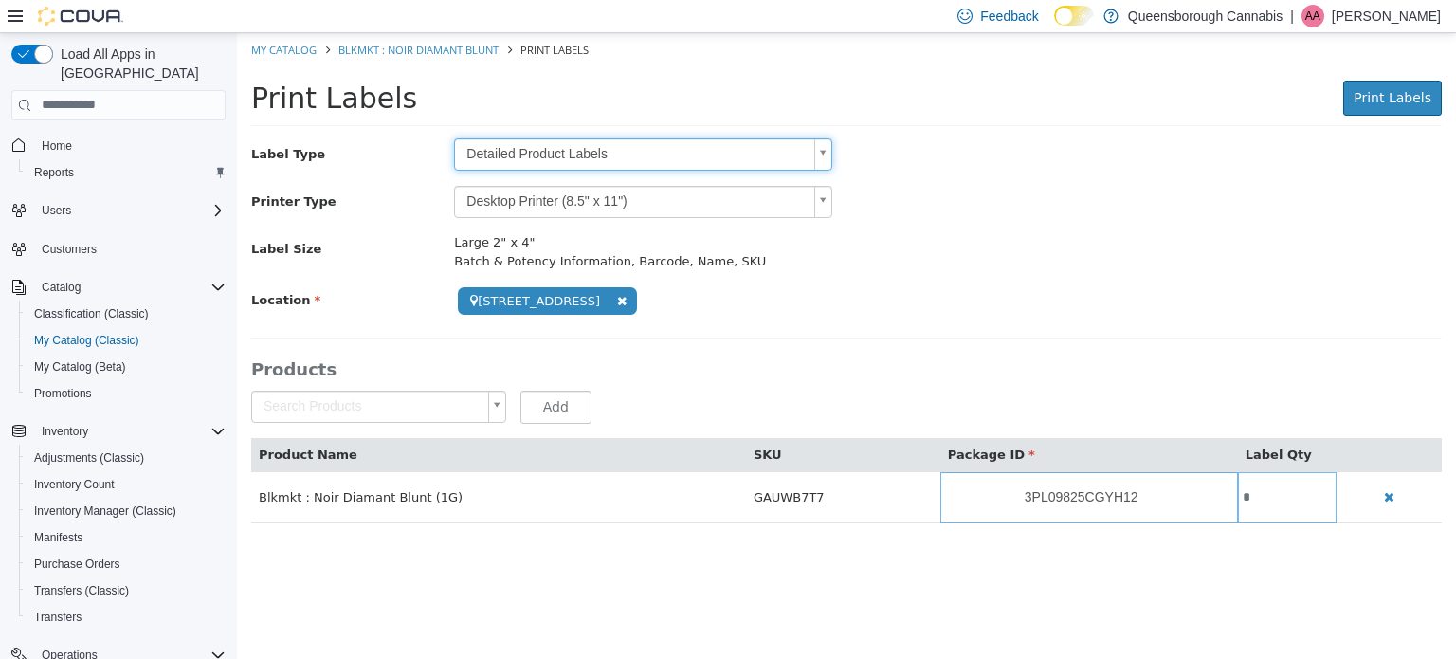
click at [85, 22] on img at bounding box center [80, 16] width 85 height 19
click at [95, 10] on img at bounding box center [80, 16] width 85 height 19
click at [11, 18] on icon at bounding box center [15, 16] width 15 height 15
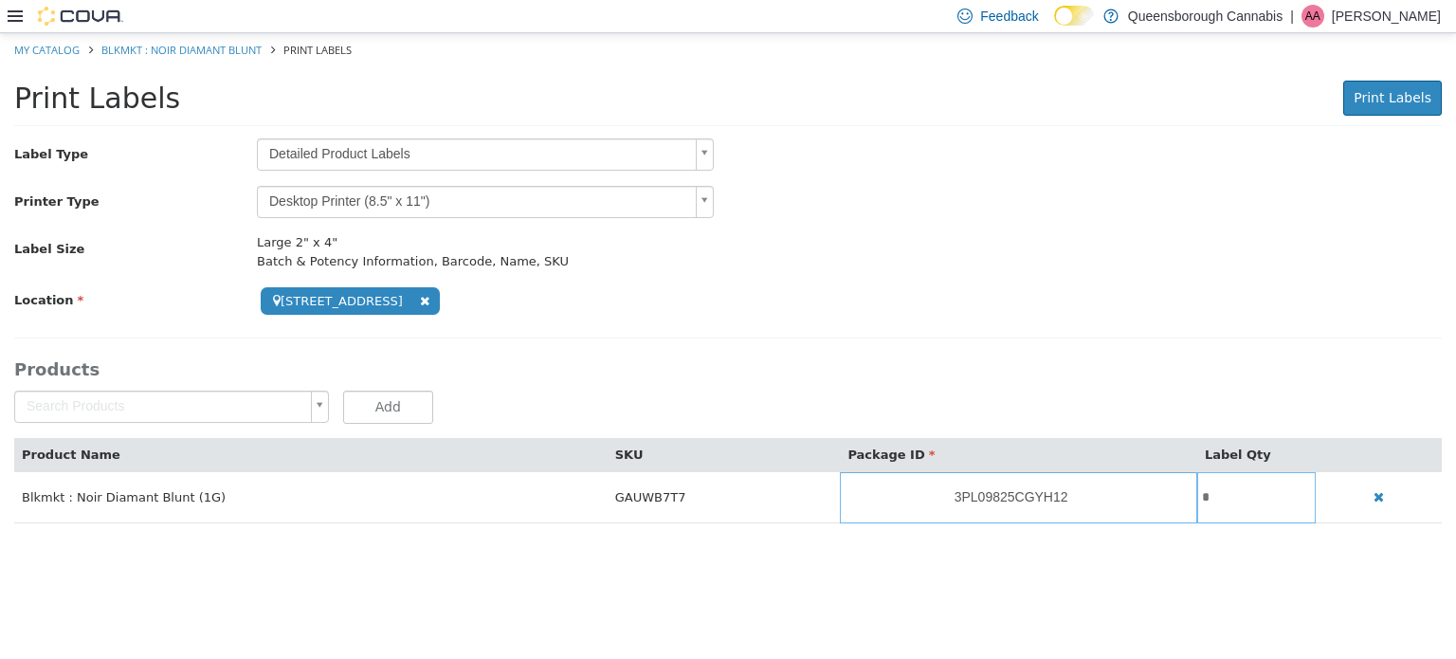
click at [9, 21] on icon at bounding box center [15, 15] width 15 height 11
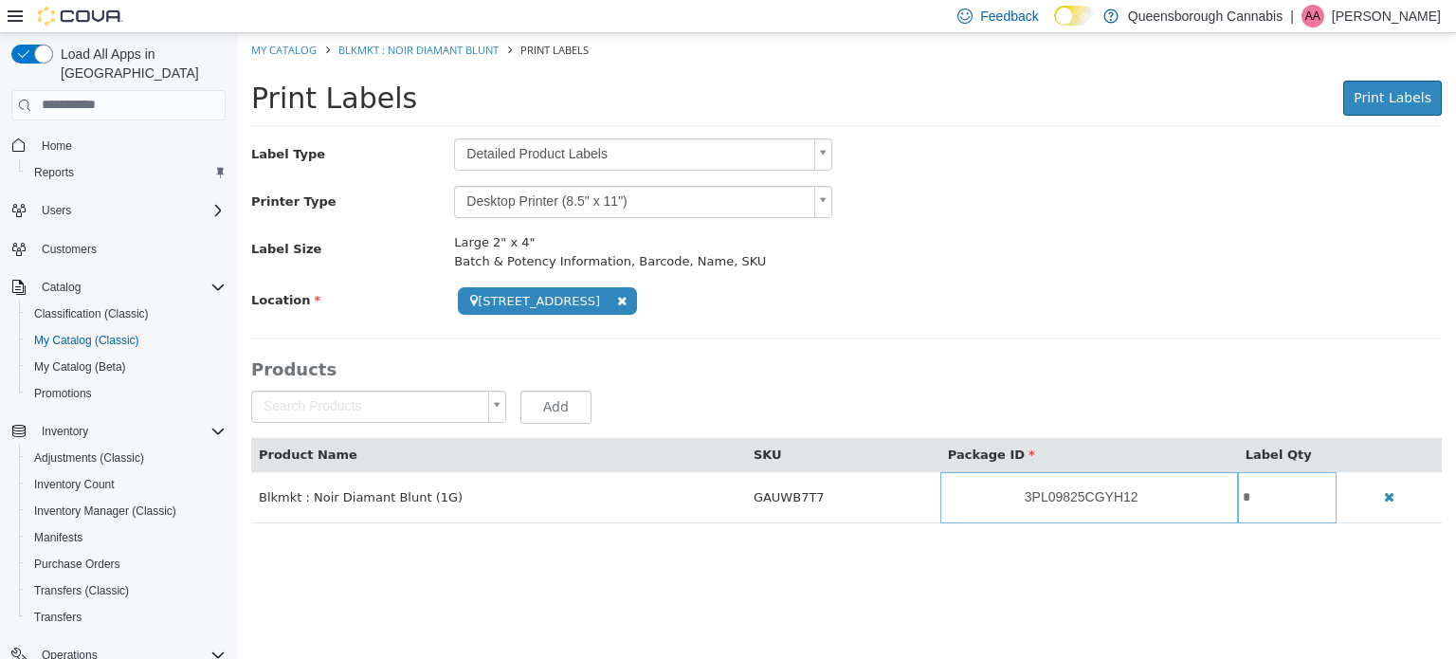
click at [82, 134] on span "Home" at bounding box center [129, 146] width 191 height 24
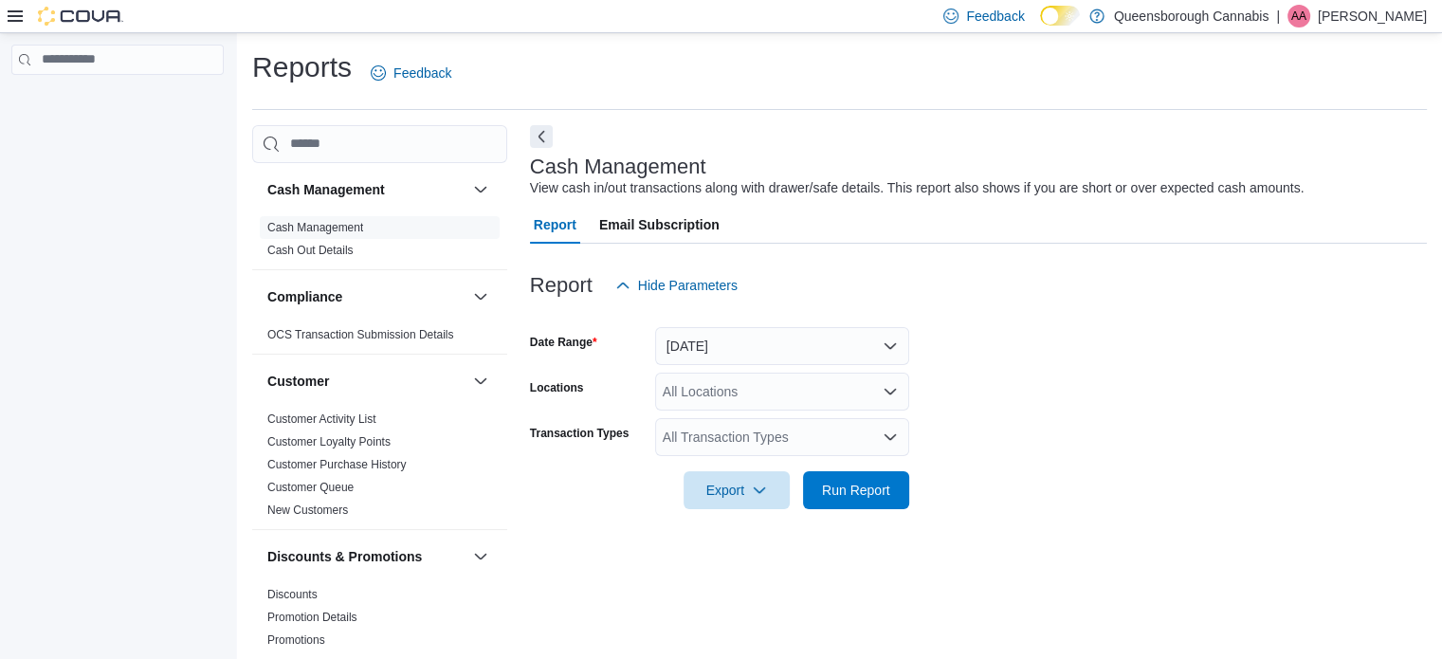
scroll to position [12, 0]
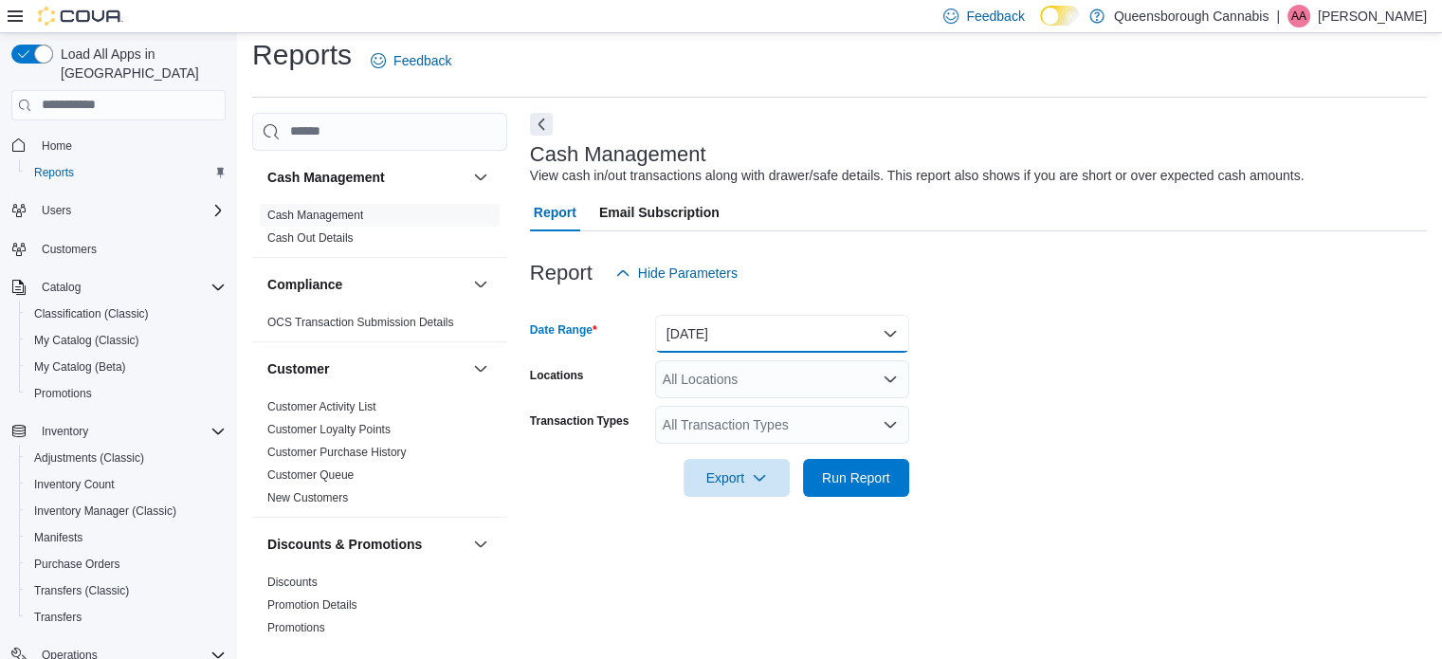
click at [896, 335] on button "[DATE]" at bounding box center [782, 334] width 254 height 38
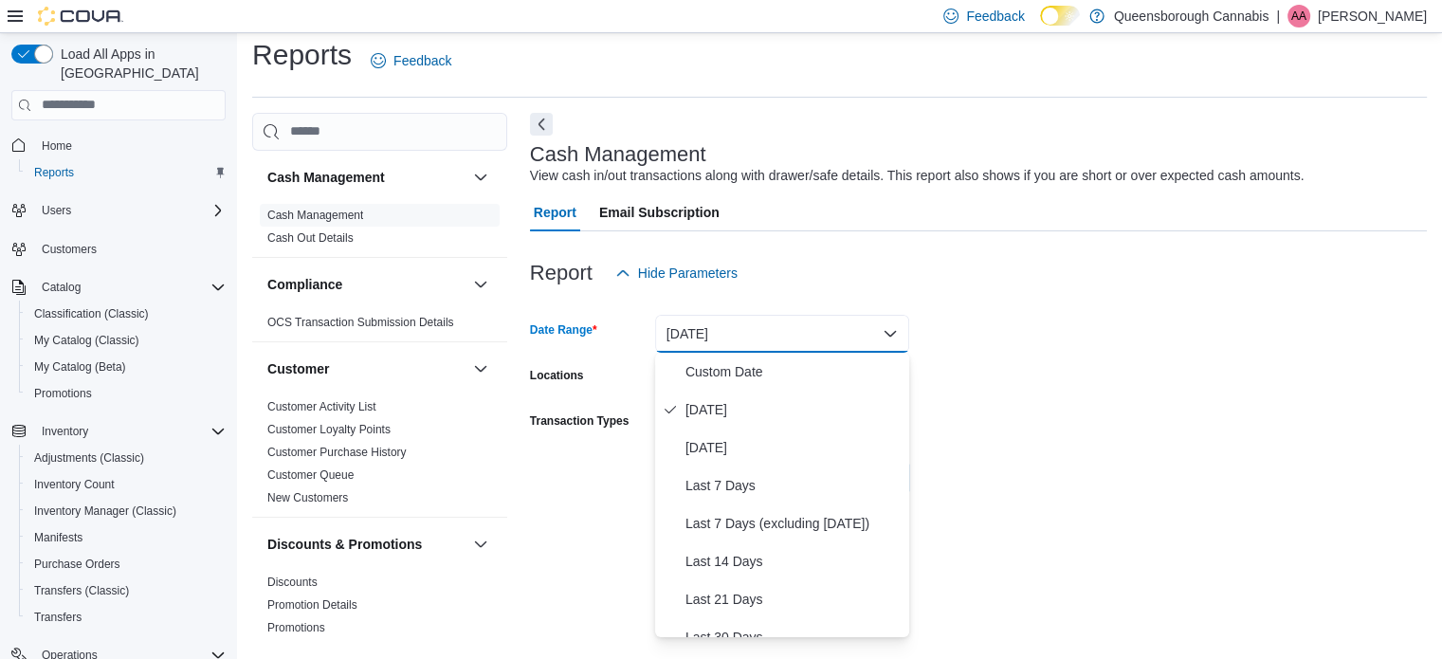
click at [863, 273] on div "Report Hide Parameters" at bounding box center [978, 273] width 897 height 38
